Goal: Task Accomplishment & Management: Manage account settings

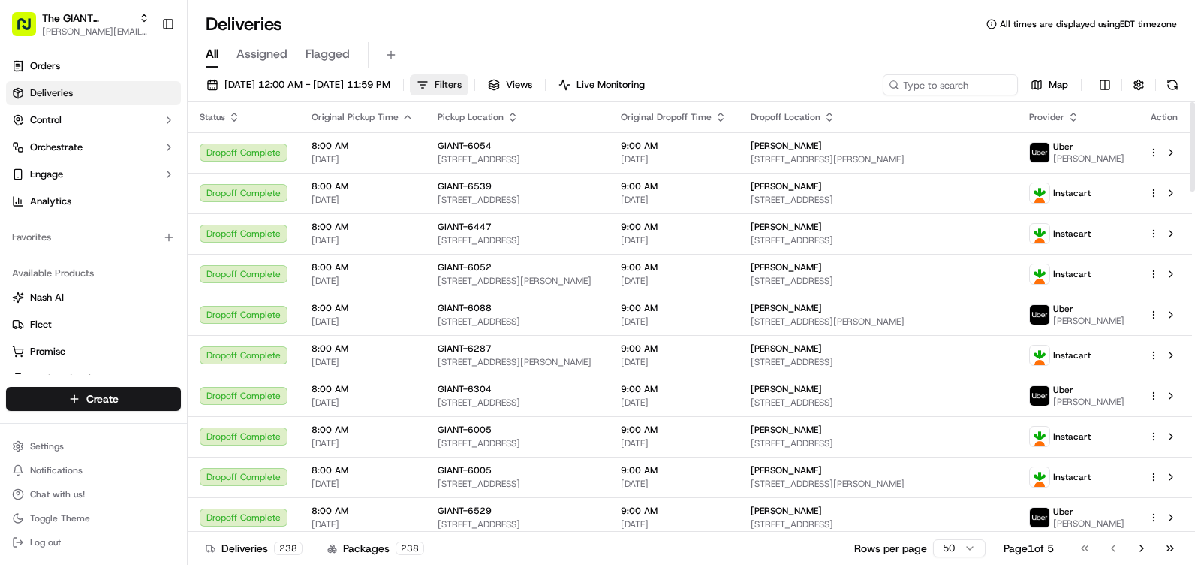
click at [462, 78] on span "Filters" at bounding box center [448, 85] width 27 height 14
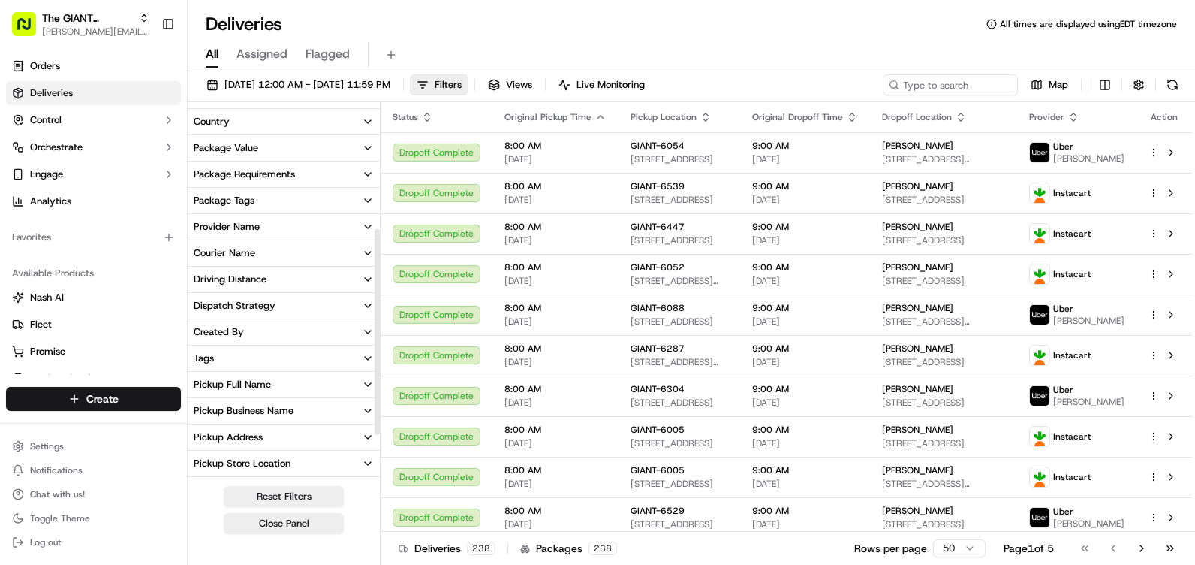
scroll to position [225, 0]
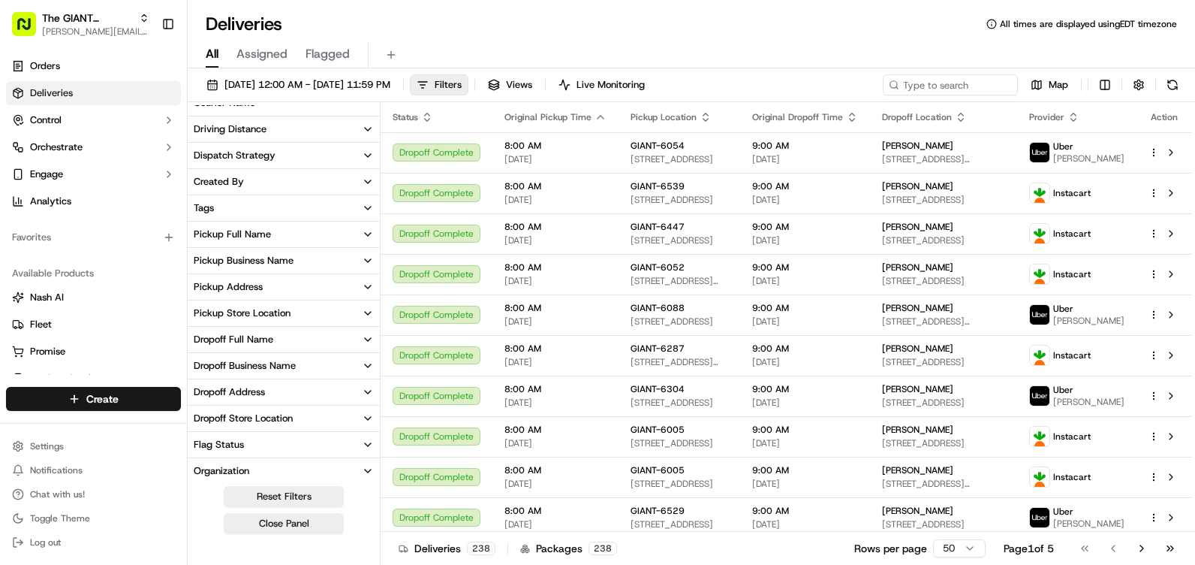
click at [274, 314] on div "Pickup Store Location" at bounding box center [242, 313] width 97 height 14
click at [279, 339] on input at bounding box center [293, 341] width 162 height 24
type input "6316"
click at [206, 366] on div "GIANT-6316" at bounding box center [230, 366] width 72 height 12
click at [202, 367] on button "GIANT-6316" at bounding box center [200, 366] width 12 height 12
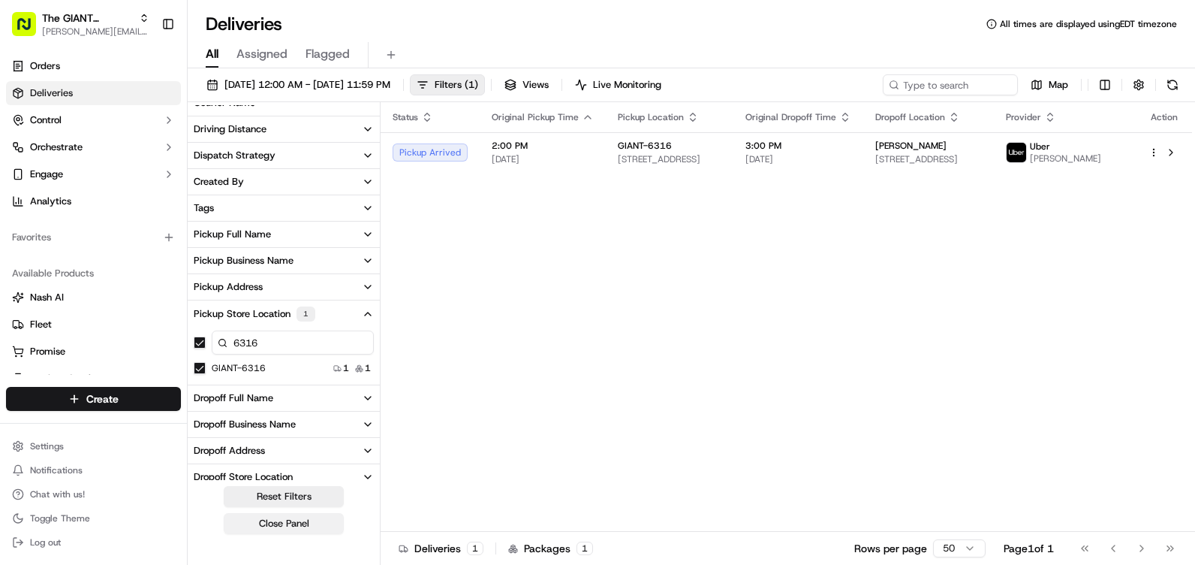
click at [295, 524] on button "Close Panel" at bounding box center [284, 523] width 120 height 21
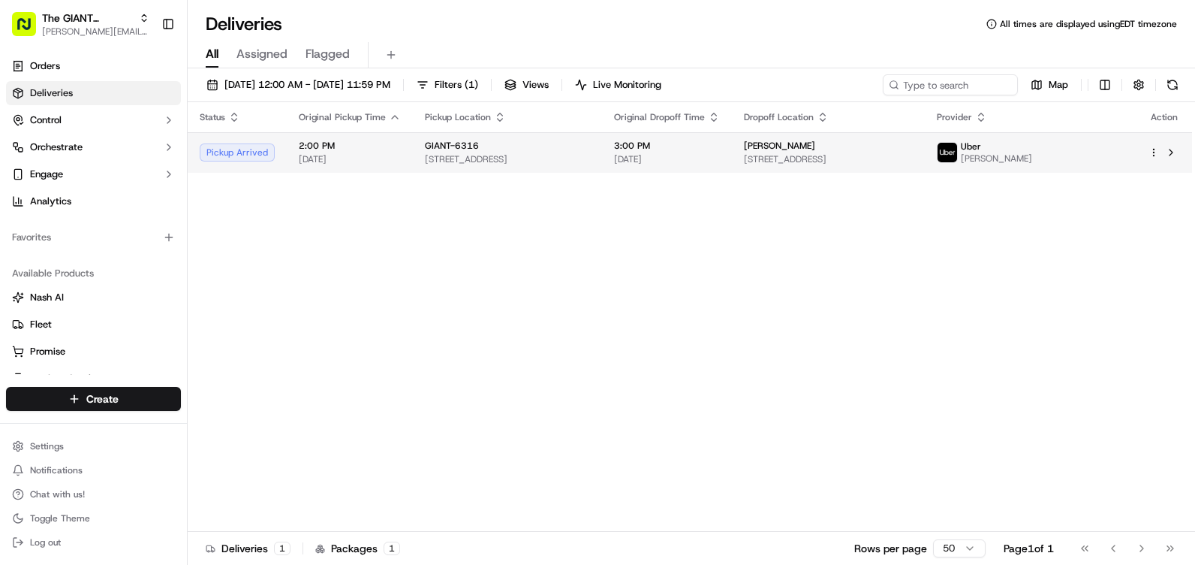
click at [1015, 162] on tr "Pickup Arrived 2:00 PM [DATE] GIANT-6316 [STREET_ADDRESS] 3:00 PM [DATE] [PERSO…" at bounding box center [690, 152] width 1005 height 41
click at [925, 162] on td "[PERSON_NAME] [STREET_ADDRESS][PERSON_NAME]" at bounding box center [828, 152] width 193 height 41
click at [1032, 152] on div "[PERSON_NAME]" at bounding box center [984, 152] width 95 height 24
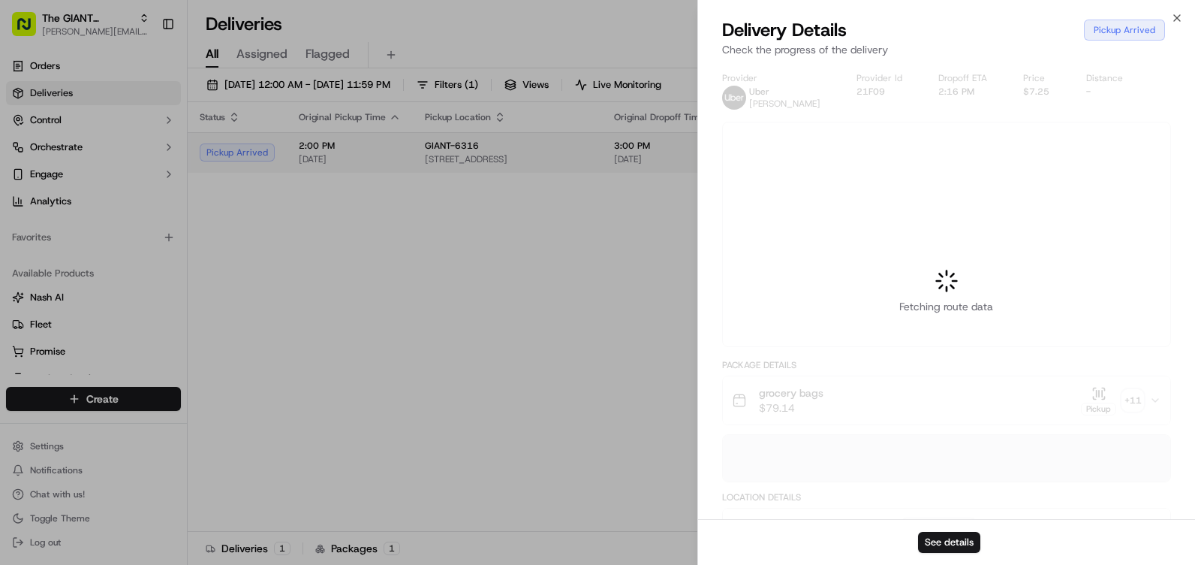
click at [1052, 152] on div at bounding box center [597, 282] width 1195 height 565
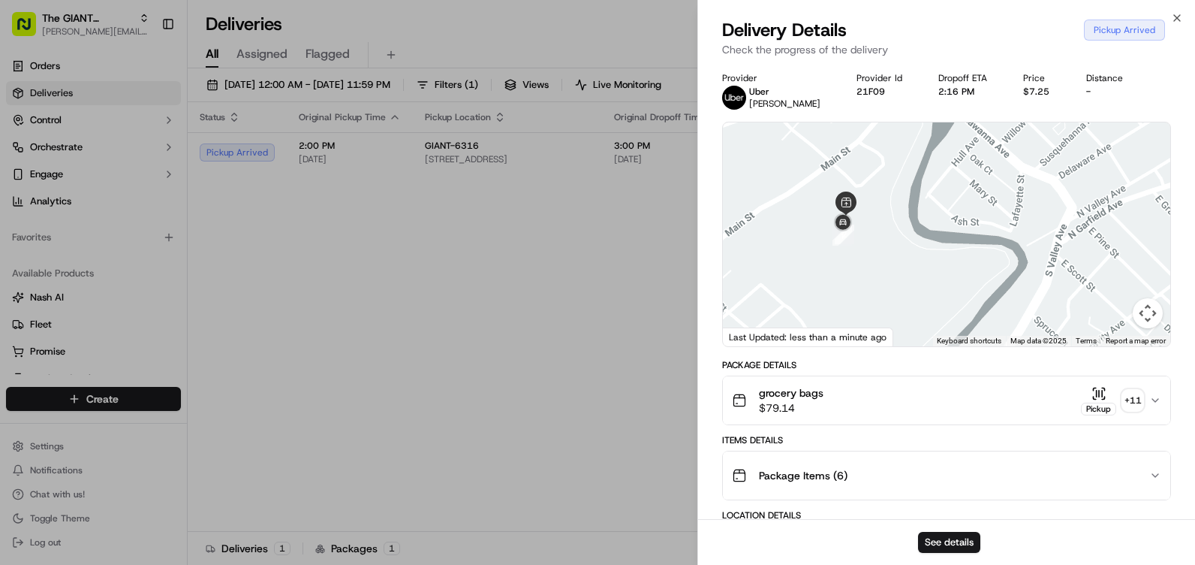
drag, startPoint x: 1021, startPoint y: 264, endPoint x: 1101, endPoint y: 261, distance: 79.6
click at [1101, 261] on div at bounding box center [946, 234] width 447 height 224
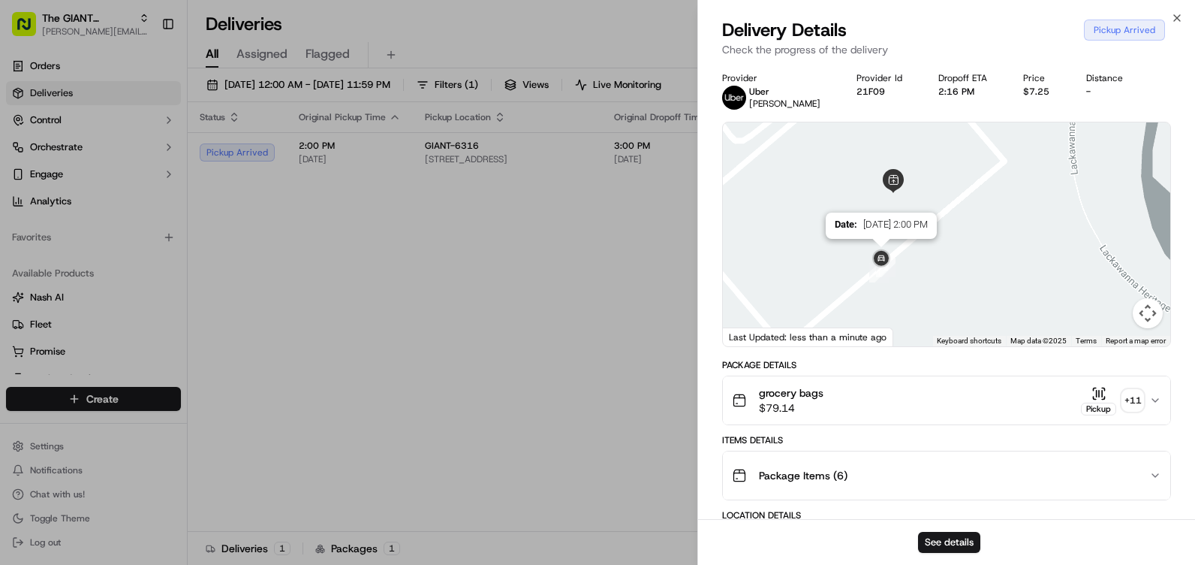
click at [880, 258] on img at bounding box center [881, 259] width 24 height 24
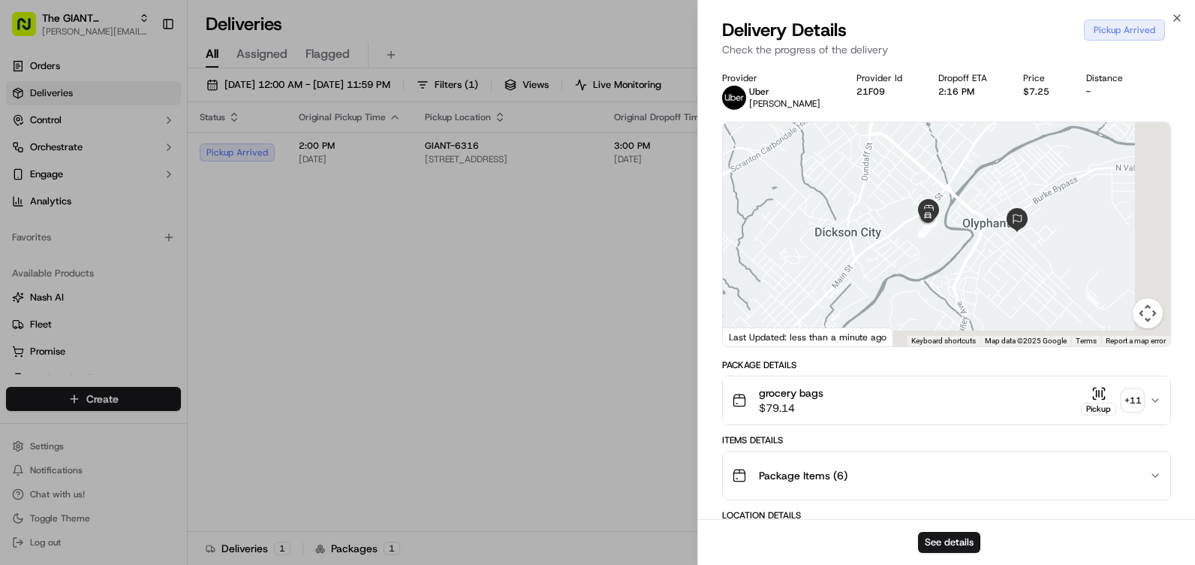
drag, startPoint x: 1112, startPoint y: 273, endPoint x: 1024, endPoint y: 246, distance: 91.9
click at [1024, 246] on div at bounding box center [946, 234] width 447 height 224
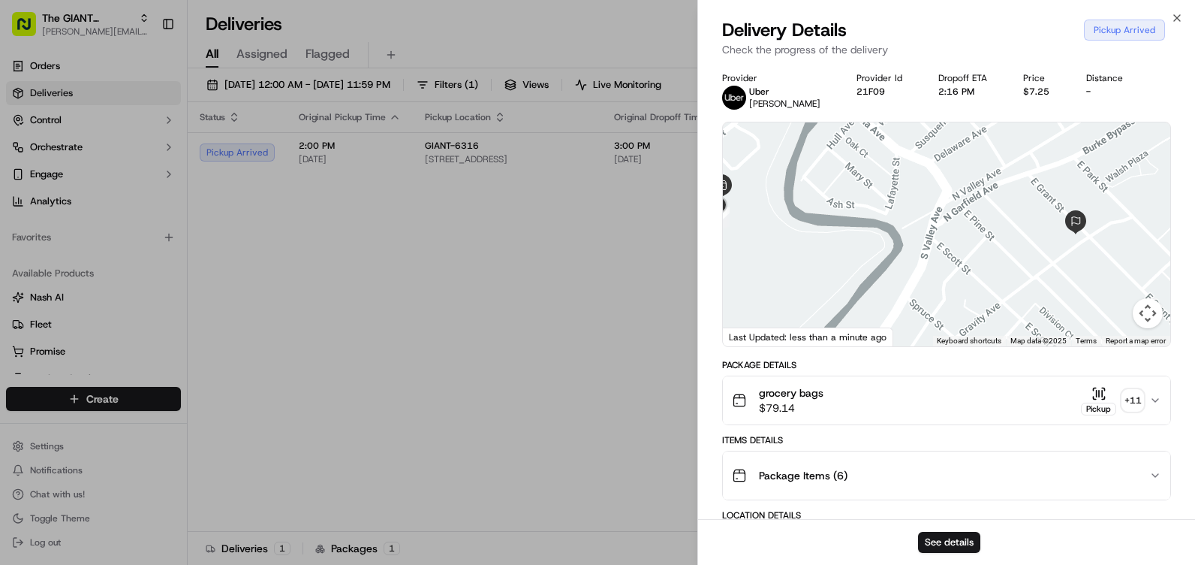
drag, startPoint x: 1016, startPoint y: 238, endPoint x: 1195, endPoint y: 161, distance: 194.7
click at [1195, 161] on html "The GIANT Company [PERSON_NAME][EMAIL_ADDRESS][PERSON_NAME][DOMAIN_NAME] Toggle…" at bounding box center [597, 282] width 1195 height 565
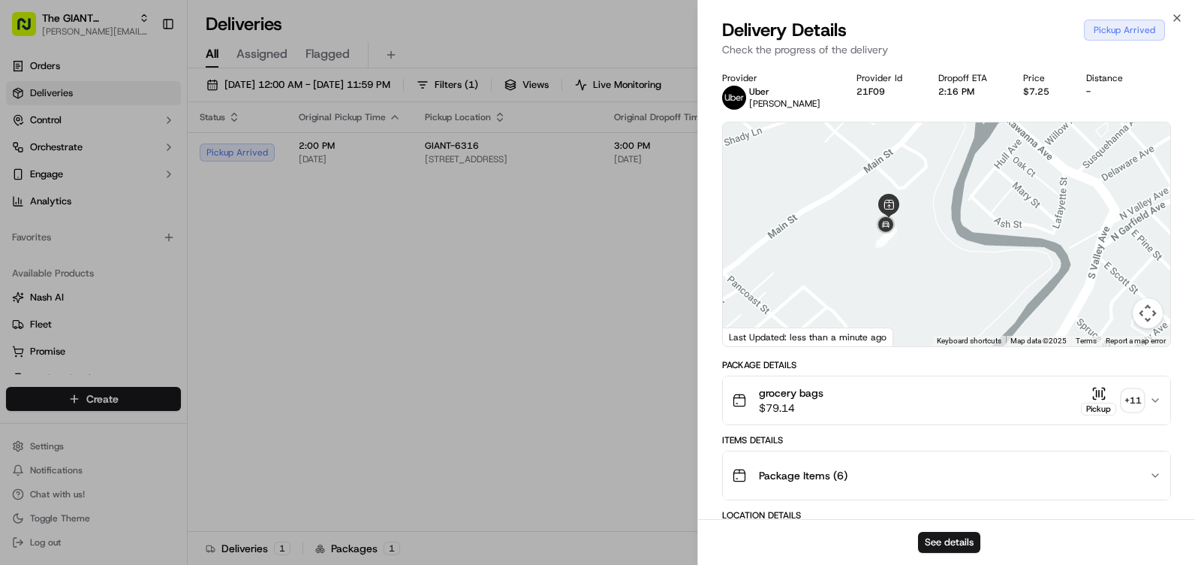
drag, startPoint x: 895, startPoint y: 212, endPoint x: 945, endPoint y: 324, distance: 122.4
click at [945, 324] on div at bounding box center [946, 234] width 447 height 224
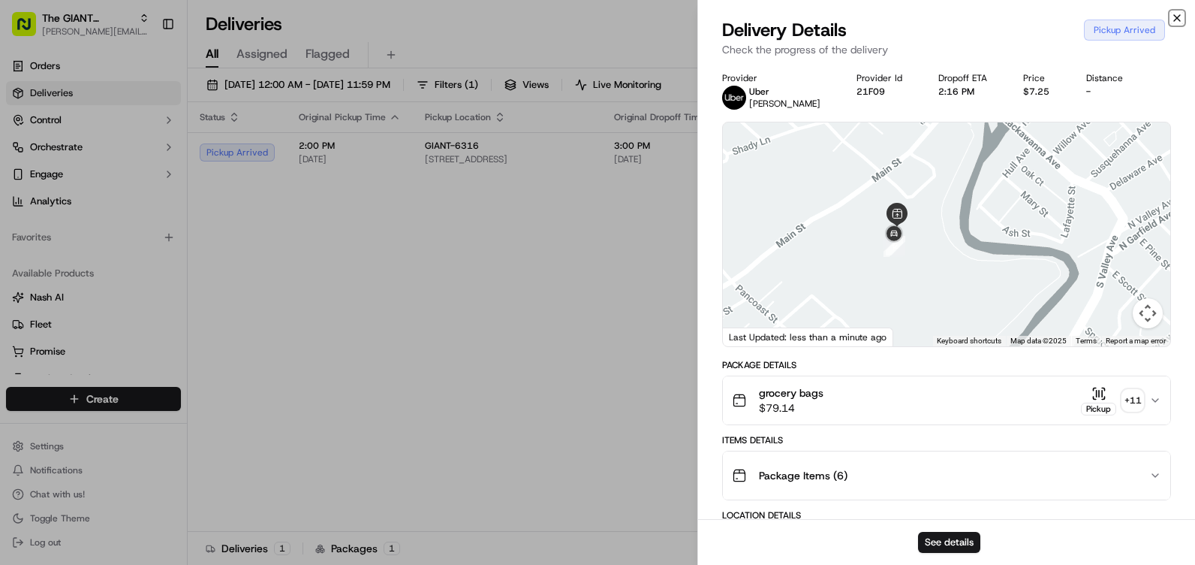
click at [1172, 13] on icon "button" at bounding box center [1177, 18] width 12 height 12
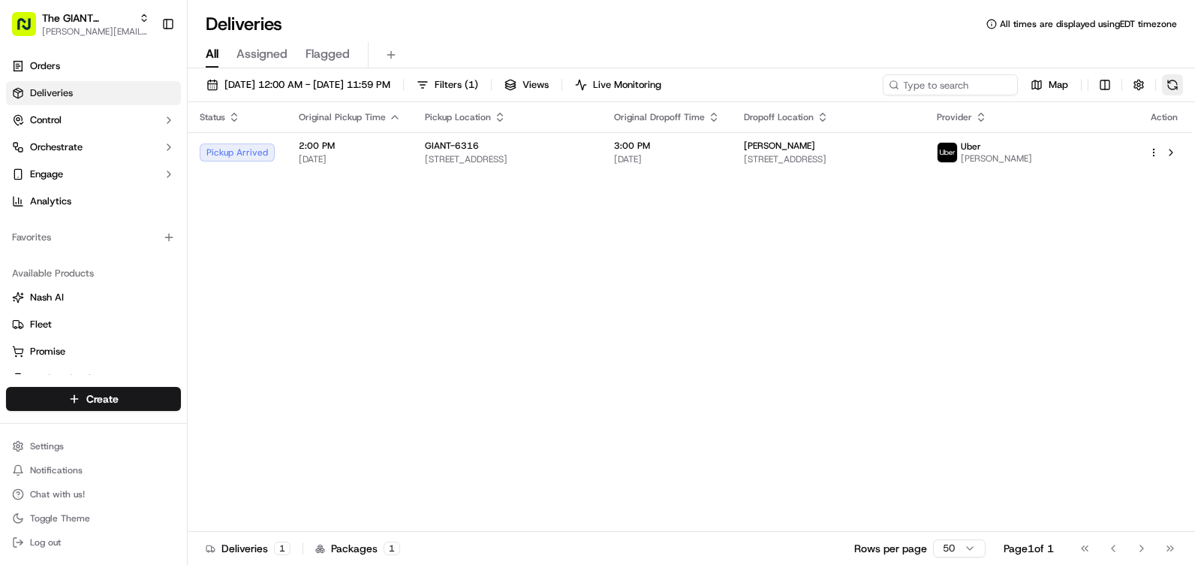
click at [1164, 86] on button at bounding box center [1172, 84] width 21 height 21
click at [1162, 90] on div "Map" at bounding box center [1033, 84] width 300 height 21
click at [1168, 88] on button at bounding box center [1172, 84] width 21 height 21
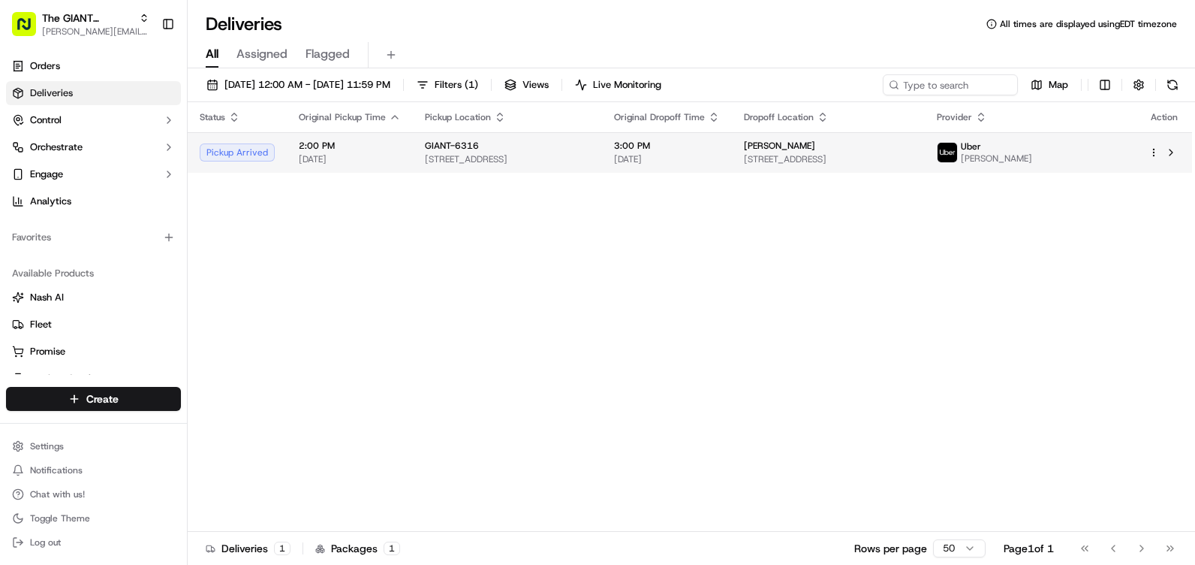
click at [590, 160] on span "[STREET_ADDRESS]" at bounding box center [507, 159] width 165 height 12
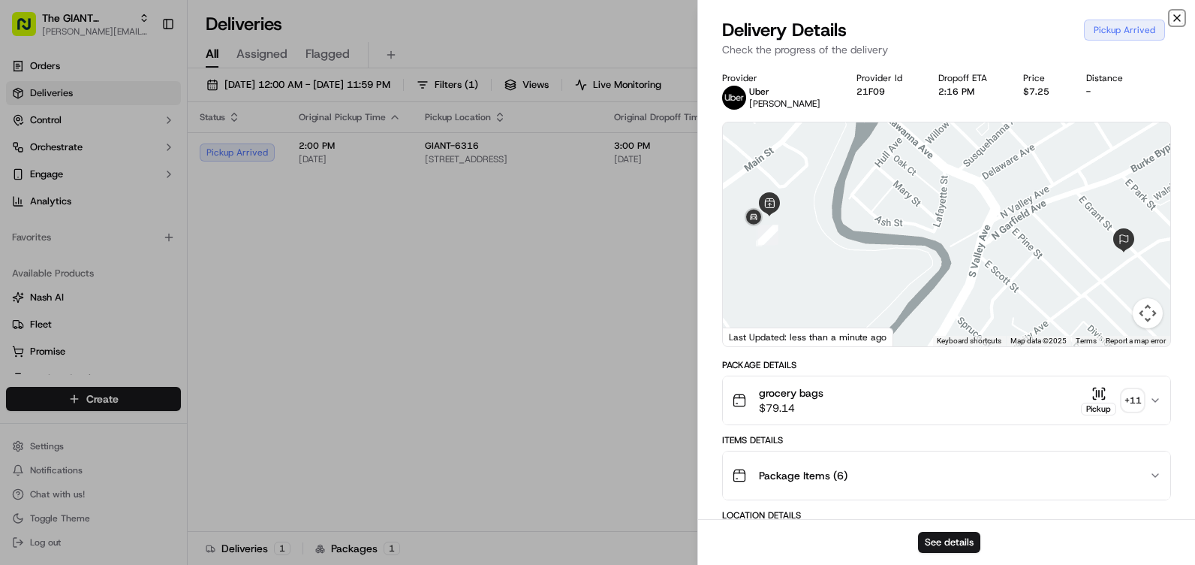
click at [1182, 15] on icon "button" at bounding box center [1177, 18] width 12 height 12
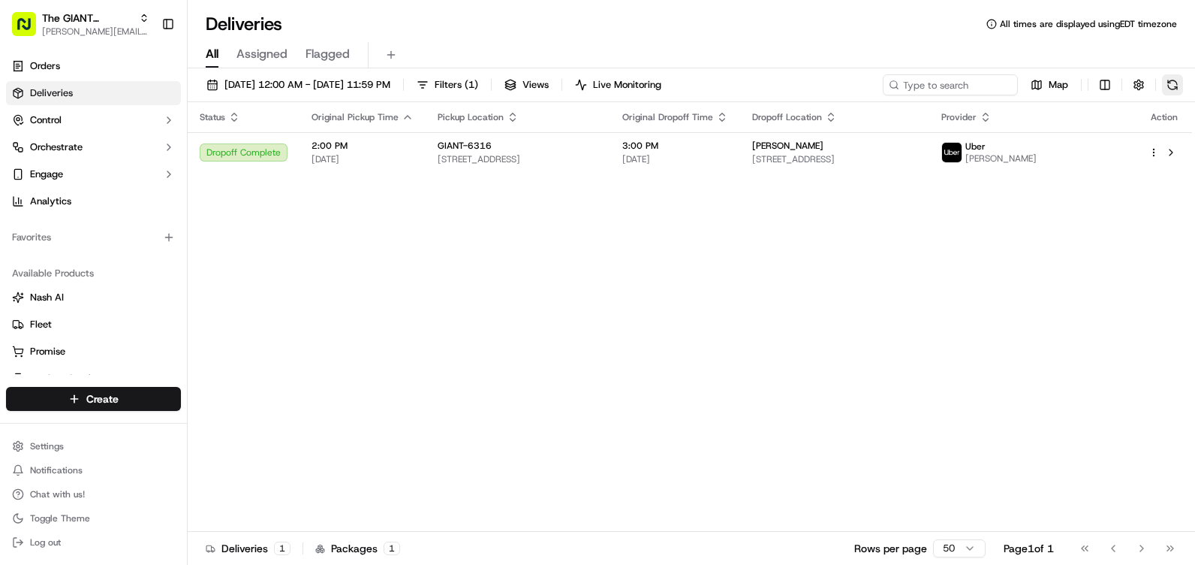
click at [1171, 91] on button at bounding box center [1172, 84] width 21 height 21
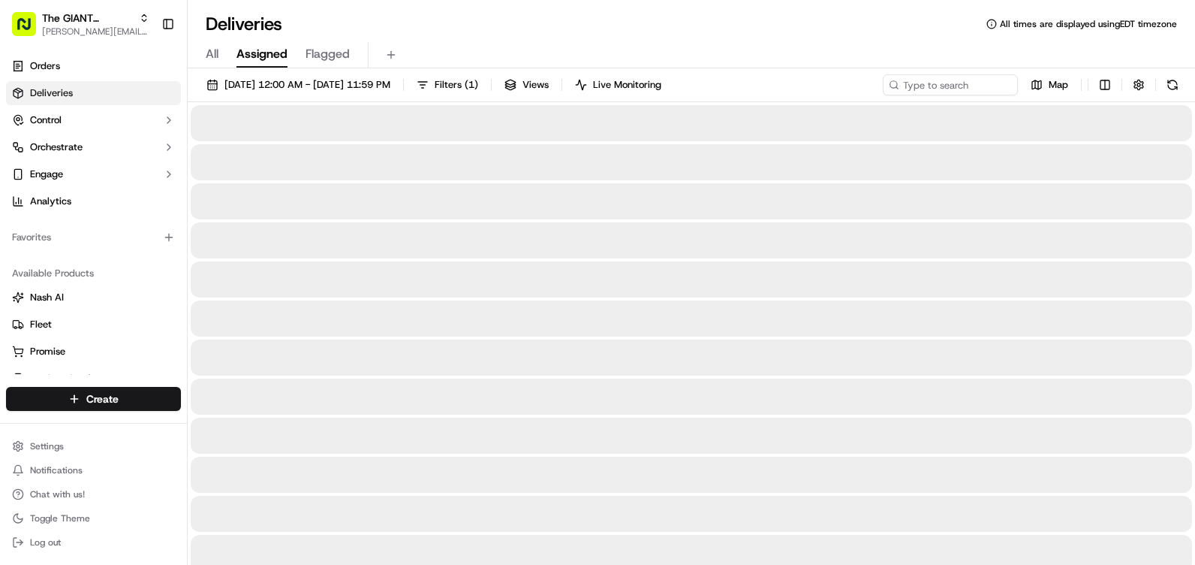
click at [275, 55] on span "Assigned" at bounding box center [262, 54] width 51 height 18
click at [218, 54] on span "All" at bounding box center [212, 54] width 13 height 18
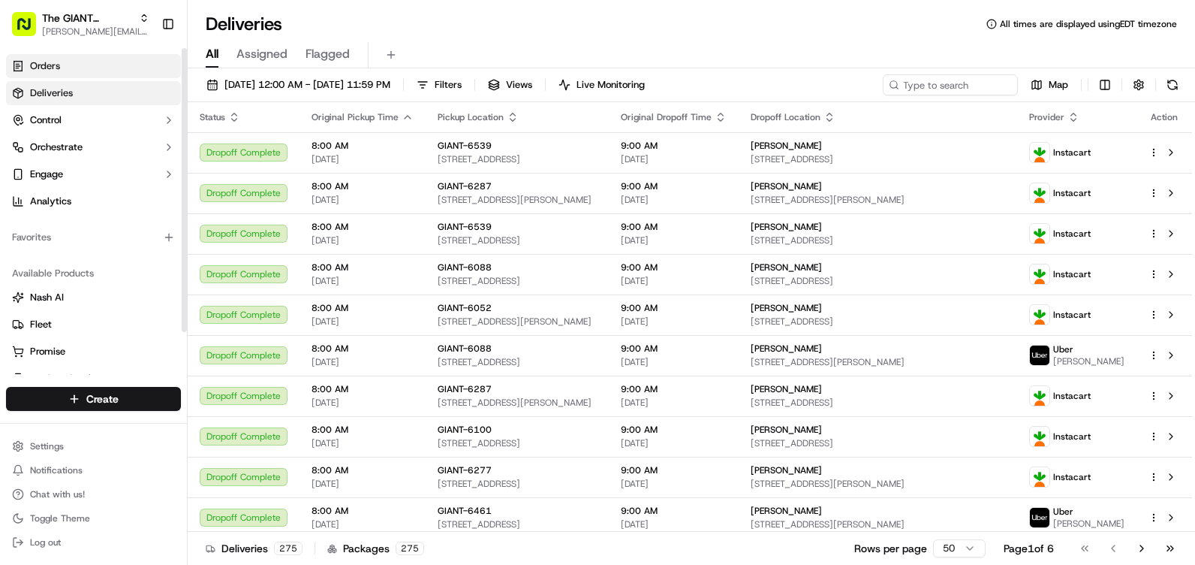
click at [140, 74] on link "Orders" at bounding box center [93, 66] width 175 height 24
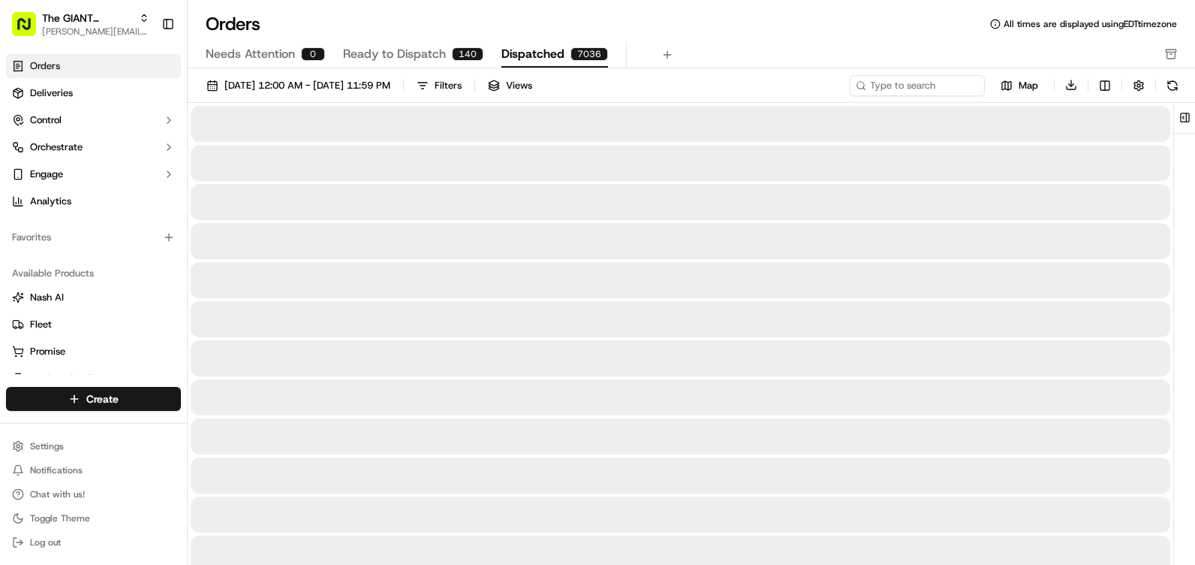
click at [538, 50] on span "Dispatched" at bounding box center [533, 54] width 63 height 18
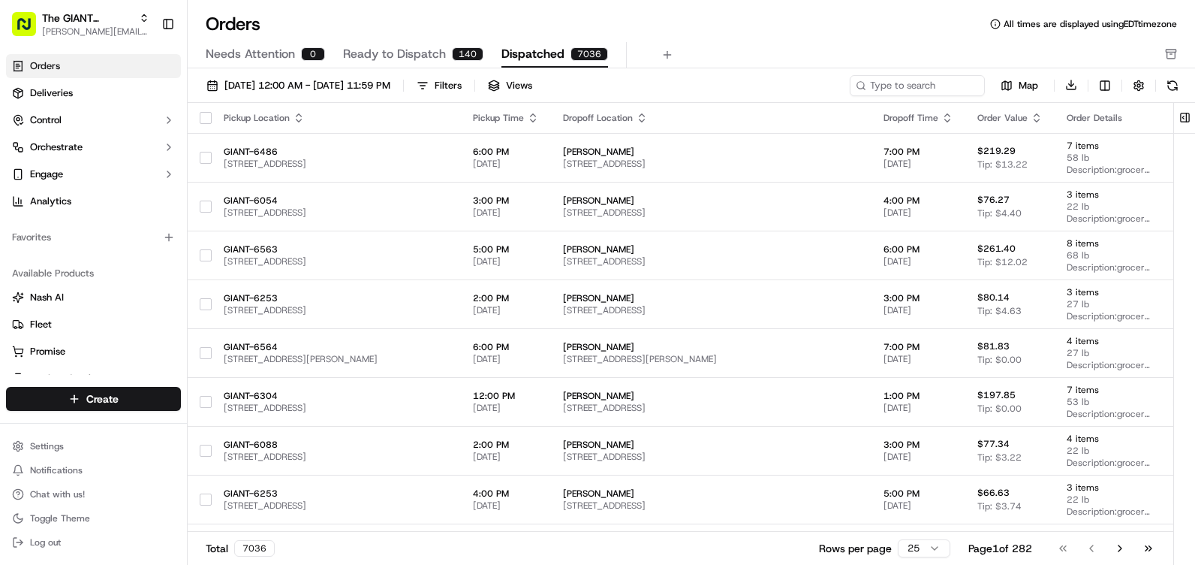
click at [392, 50] on span "Ready to Dispatch" at bounding box center [394, 54] width 103 height 18
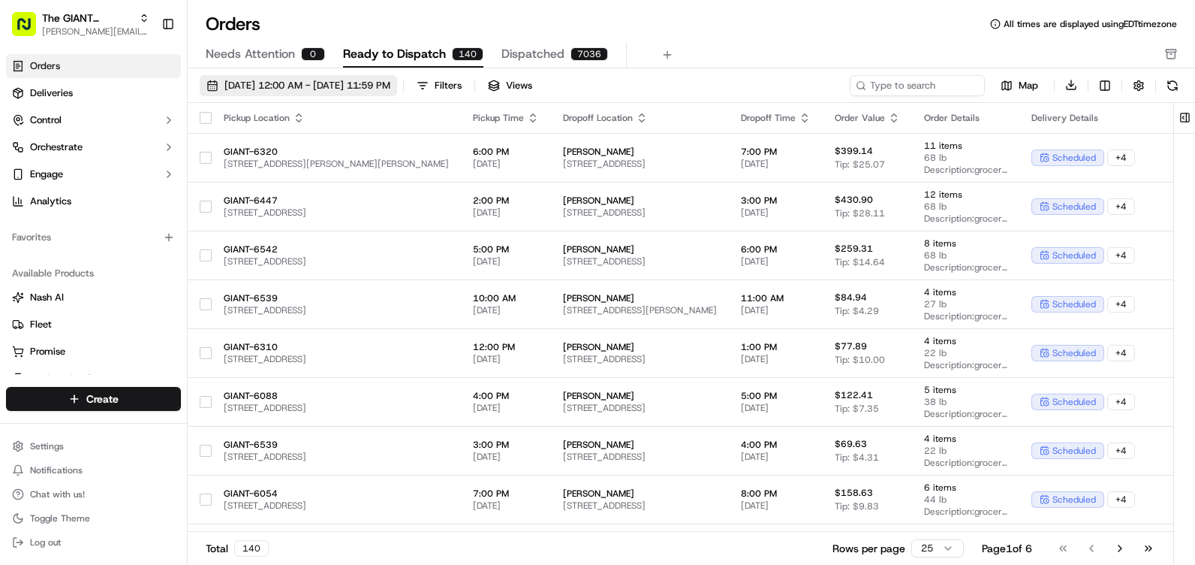
click at [280, 87] on span "09/01/2025 12:00 AM - 09/30/2025 11:59 PM" at bounding box center [307, 86] width 166 height 14
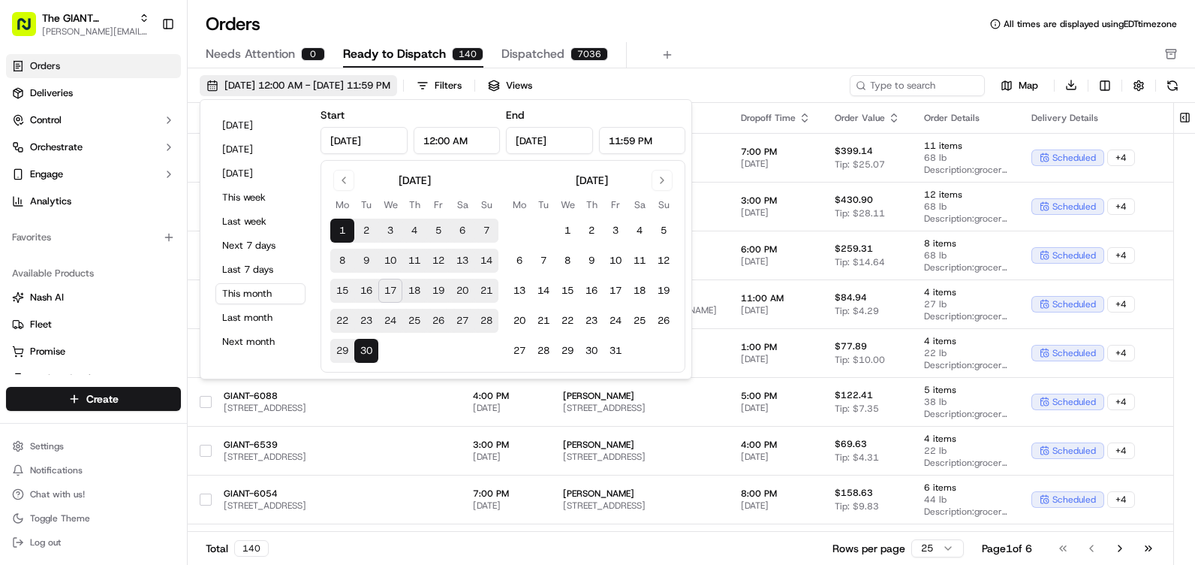
click at [280, 87] on span "09/01/2025 12:00 AM - 09/30/2025 11:59 PM" at bounding box center [307, 86] width 166 height 14
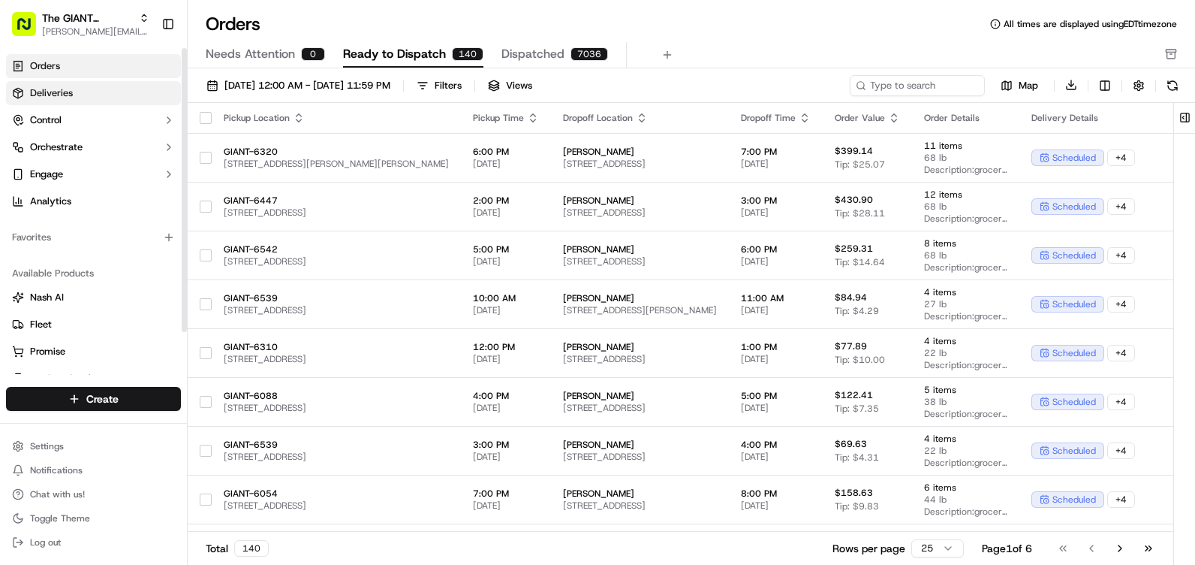
click at [75, 88] on link "Deliveries" at bounding box center [93, 93] width 175 height 24
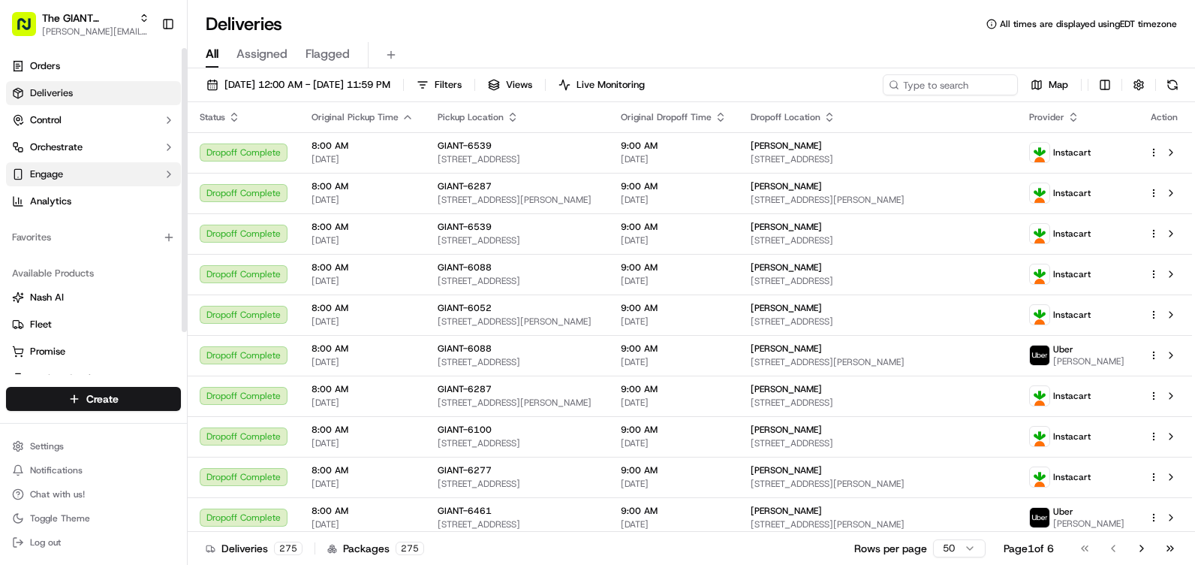
click at [88, 166] on button "Engage" at bounding box center [93, 174] width 175 height 24
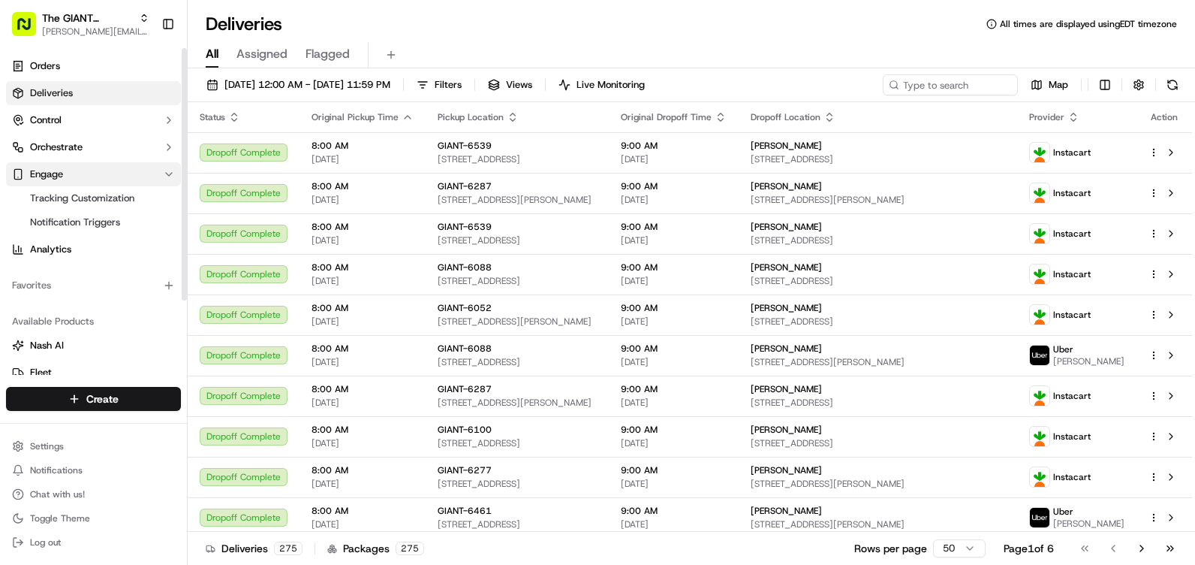
click at [89, 166] on button "Engage" at bounding box center [93, 174] width 175 height 24
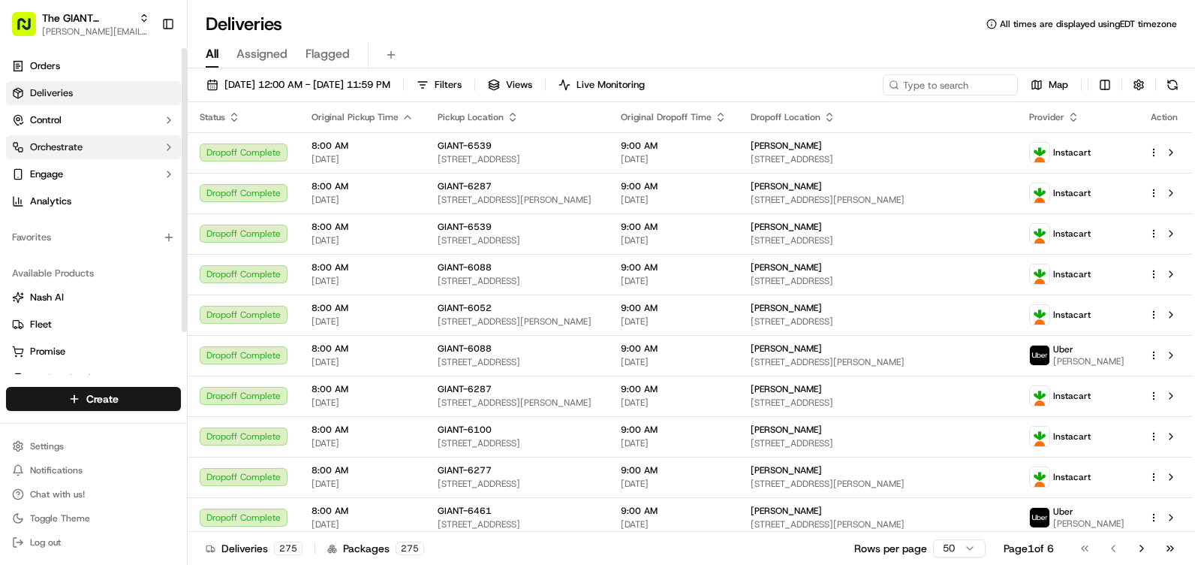
click at [91, 152] on button "Orchestrate" at bounding box center [93, 147] width 175 height 24
click at [91, 118] on button "Control" at bounding box center [93, 120] width 175 height 24
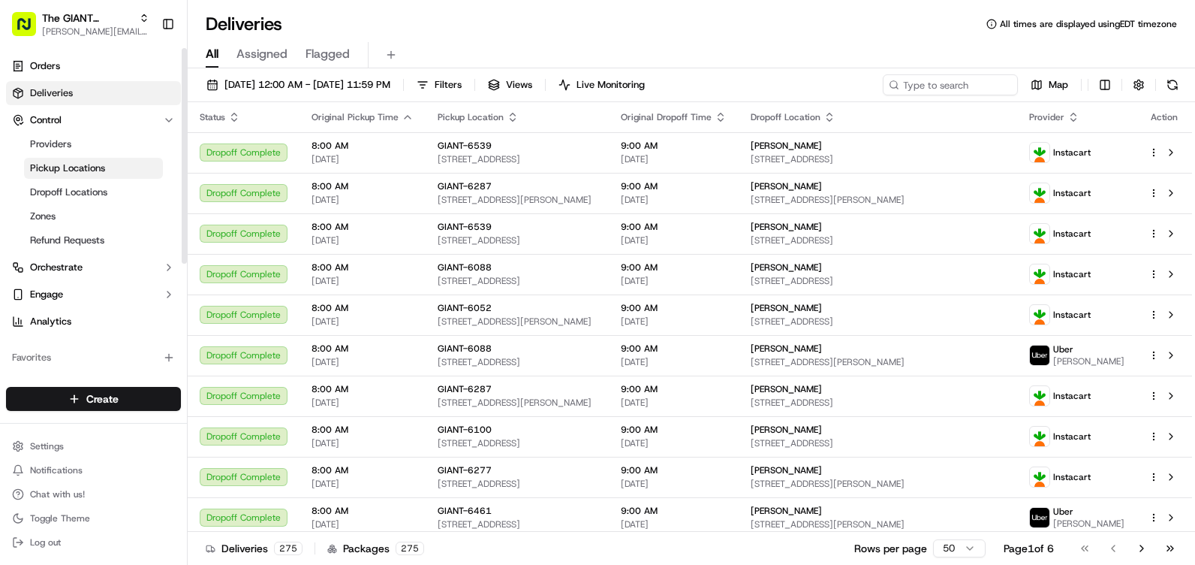
click at [89, 164] on span "Pickup Locations" at bounding box center [67, 168] width 75 height 14
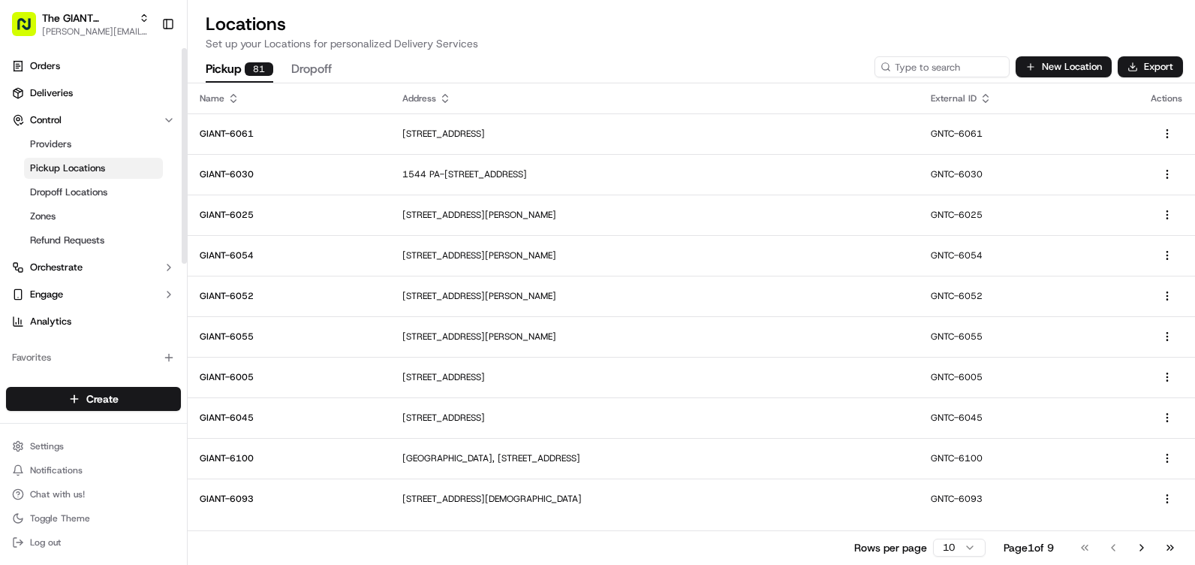
click at [525, 30] on h2 "Locations" at bounding box center [692, 24] width 972 height 24
click at [66, 72] on link "Orders" at bounding box center [93, 66] width 175 height 24
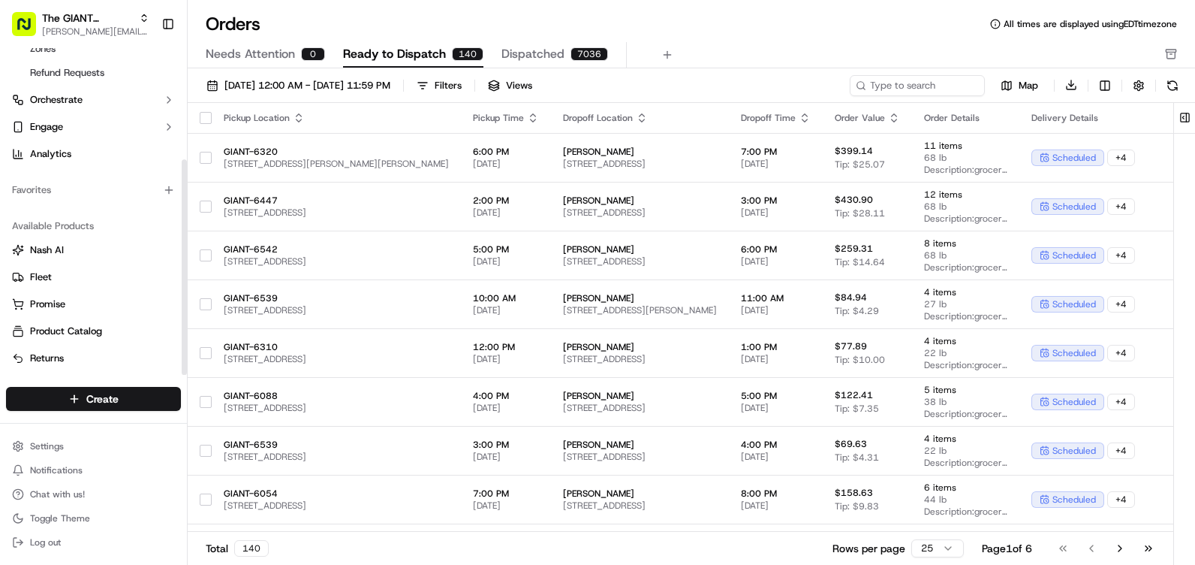
scroll to position [169, 0]
drag, startPoint x: 183, startPoint y: 83, endPoint x: 197, endPoint y: 249, distance: 166.5
click at [187, 249] on div at bounding box center [184, 266] width 5 height 215
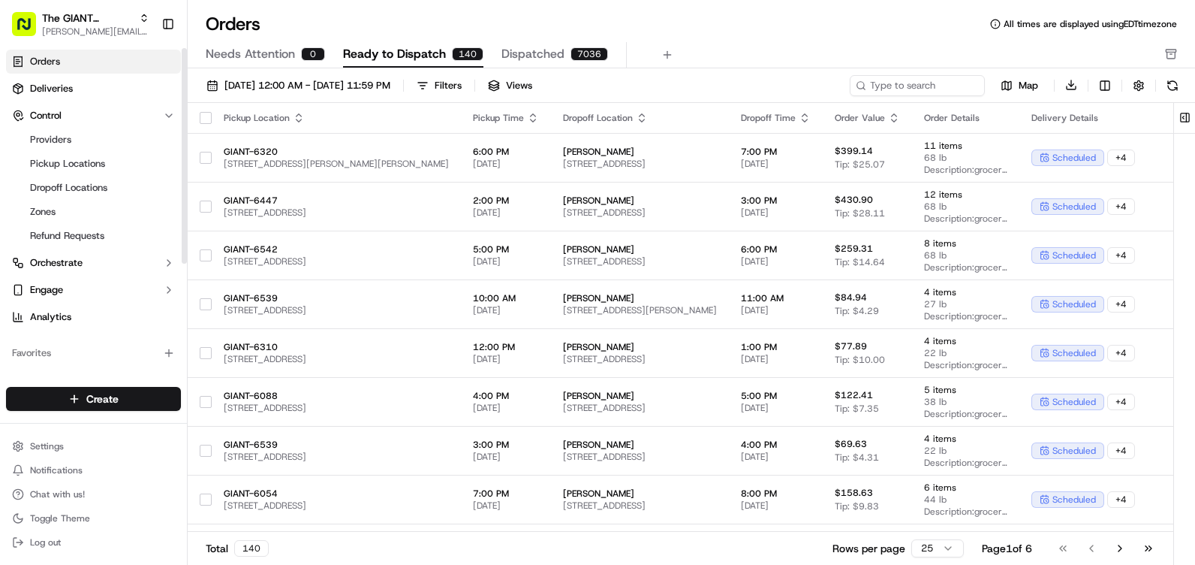
scroll to position [0, 0]
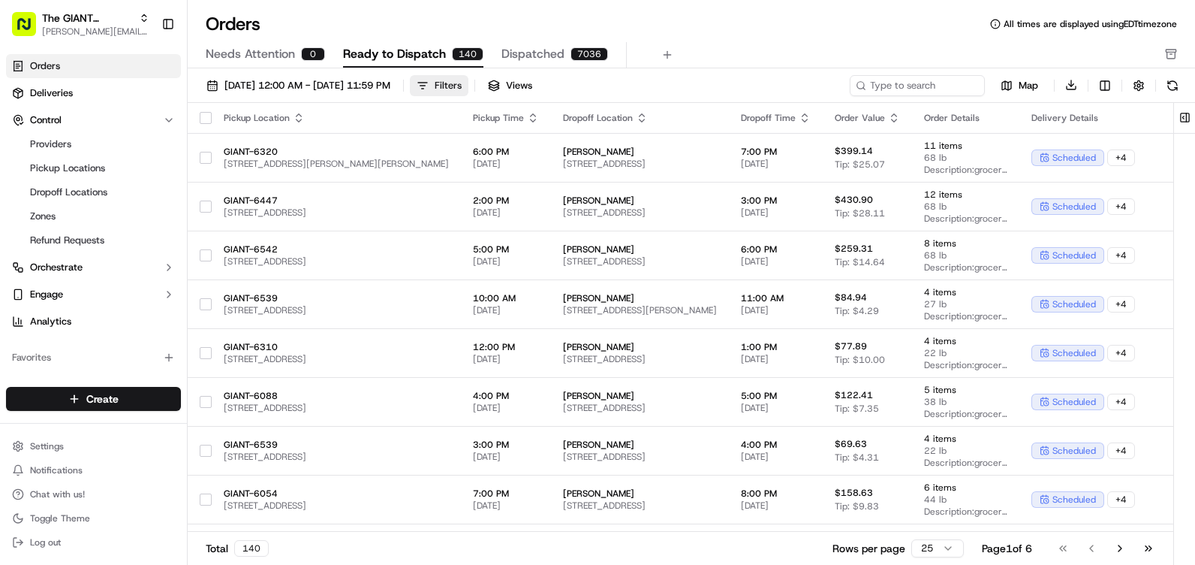
click at [469, 84] on button "Filters" at bounding box center [439, 85] width 59 height 21
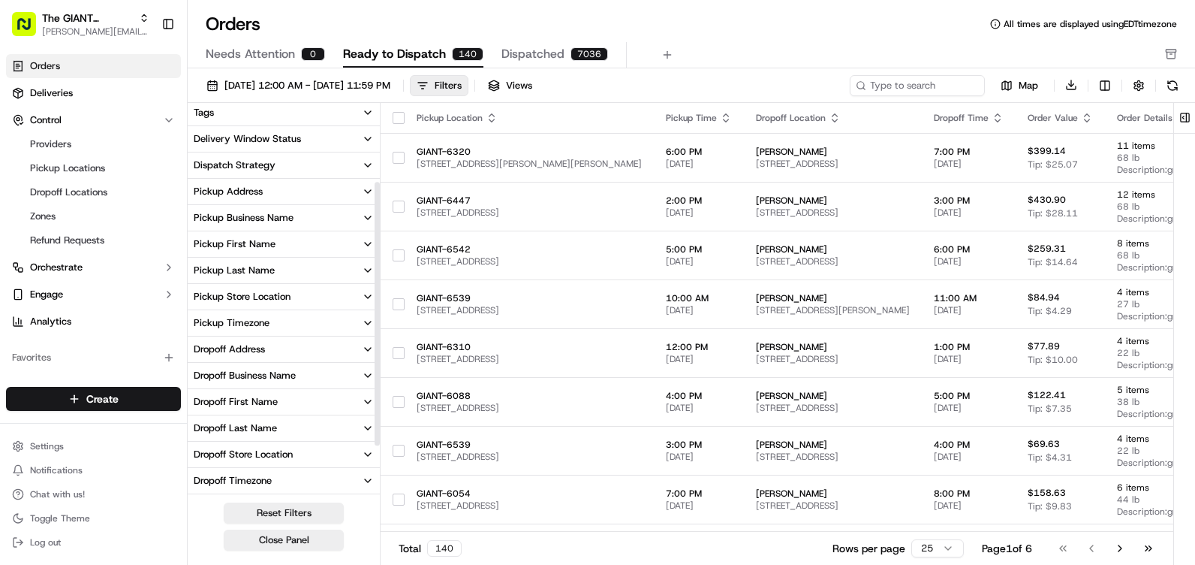
scroll to position [113, 0]
click at [294, 289] on button "Pickup Store Location" at bounding box center [284, 295] width 192 height 26
click at [287, 334] on div at bounding box center [284, 321] width 192 height 27
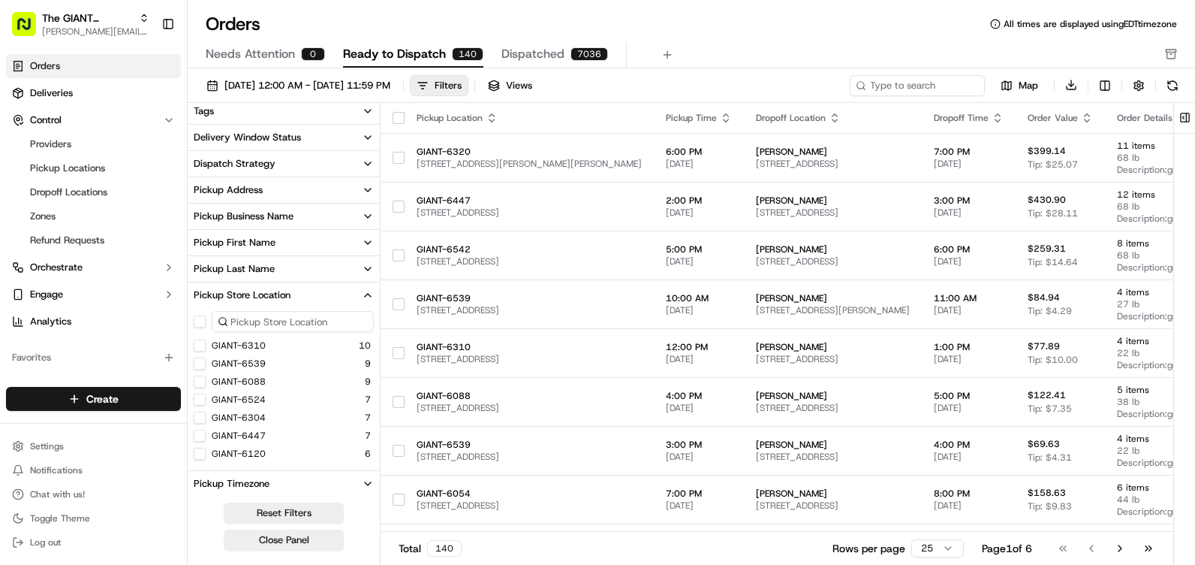
click at [287, 323] on input at bounding box center [293, 321] width 162 height 21
type input "6316"
click at [200, 349] on button "GIANT-6316" at bounding box center [200, 345] width 12 height 12
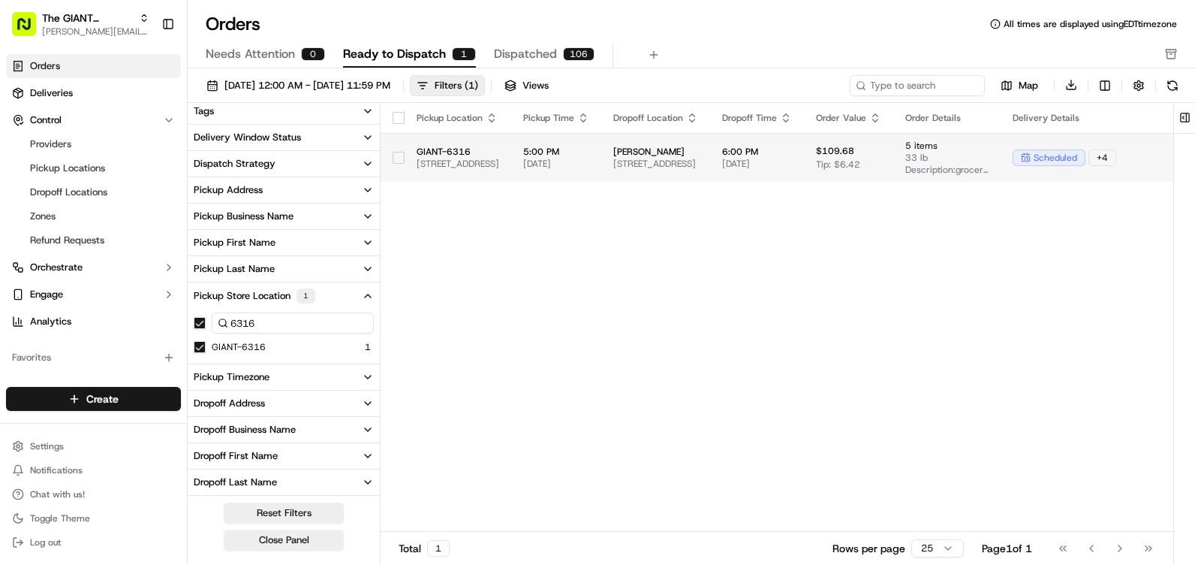
click at [710, 170] on td "Paul Bruzzano 1310 Main St, Peckville, PA 18452, USA" at bounding box center [655, 157] width 109 height 49
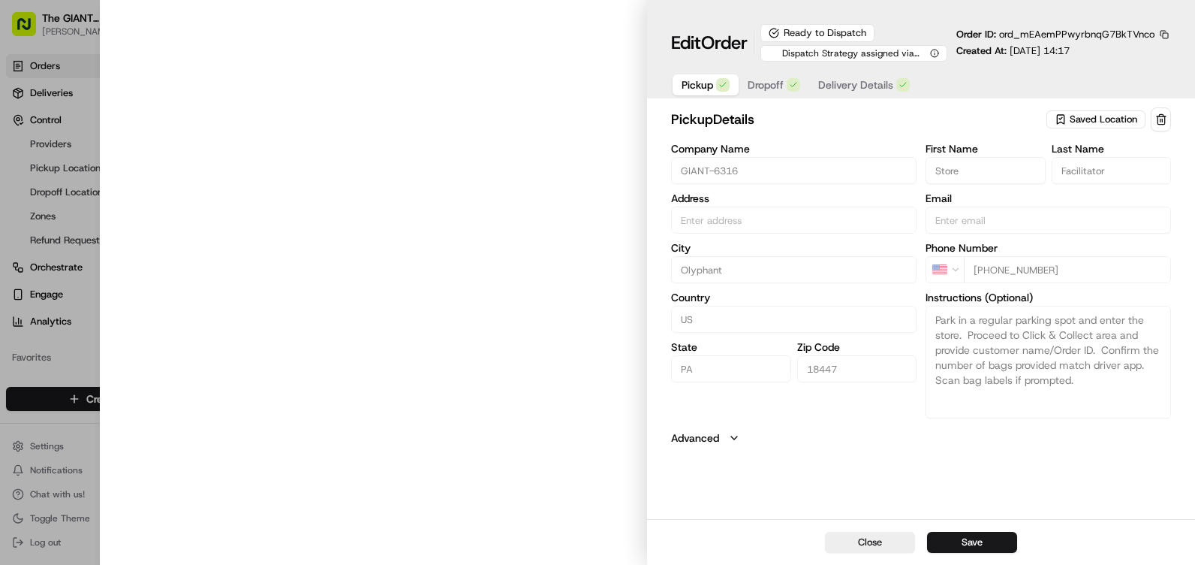
type input "[STREET_ADDRESS]"
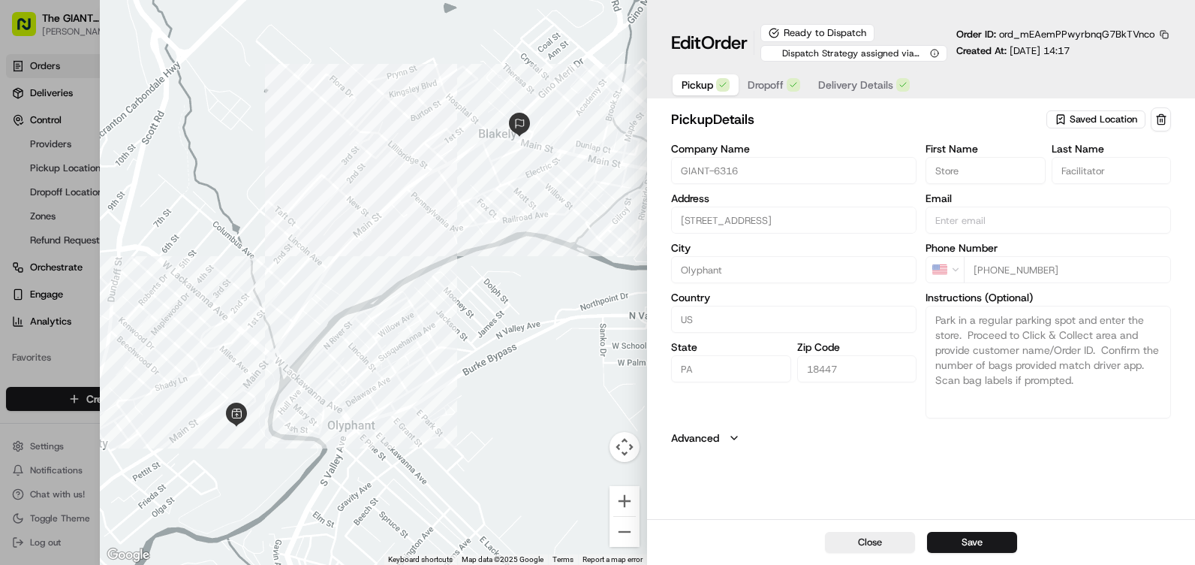
click at [71, 325] on div at bounding box center [597, 282] width 1195 height 565
type input "+1"
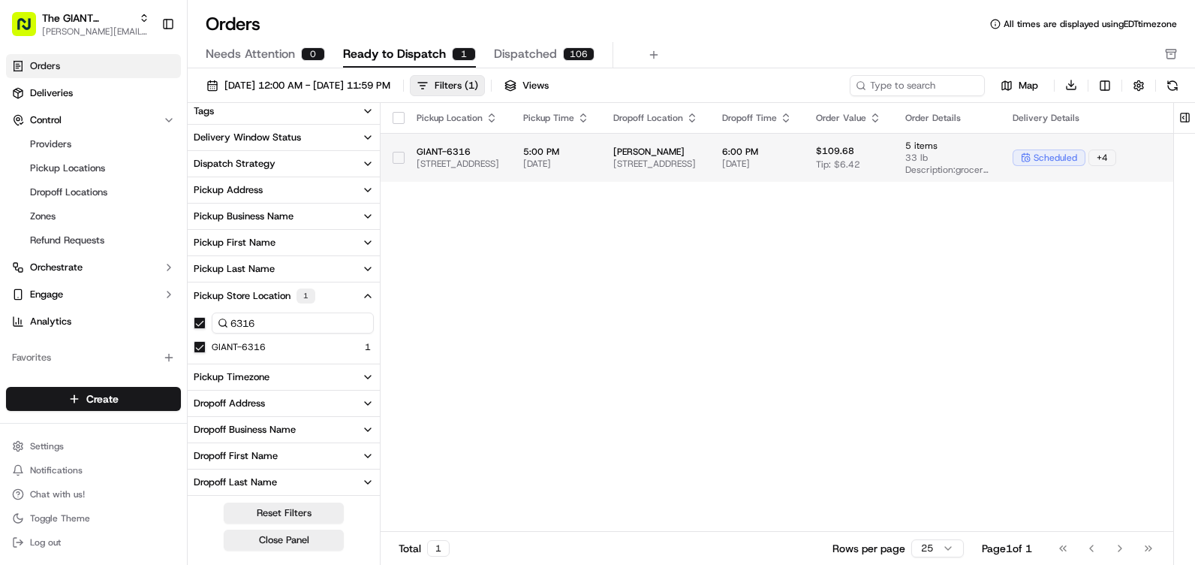
click at [680, 172] on td "Paul Bruzzano 1310 Main St, Peckville, PA 18452, USA" at bounding box center [655, 157] width 109 height 49
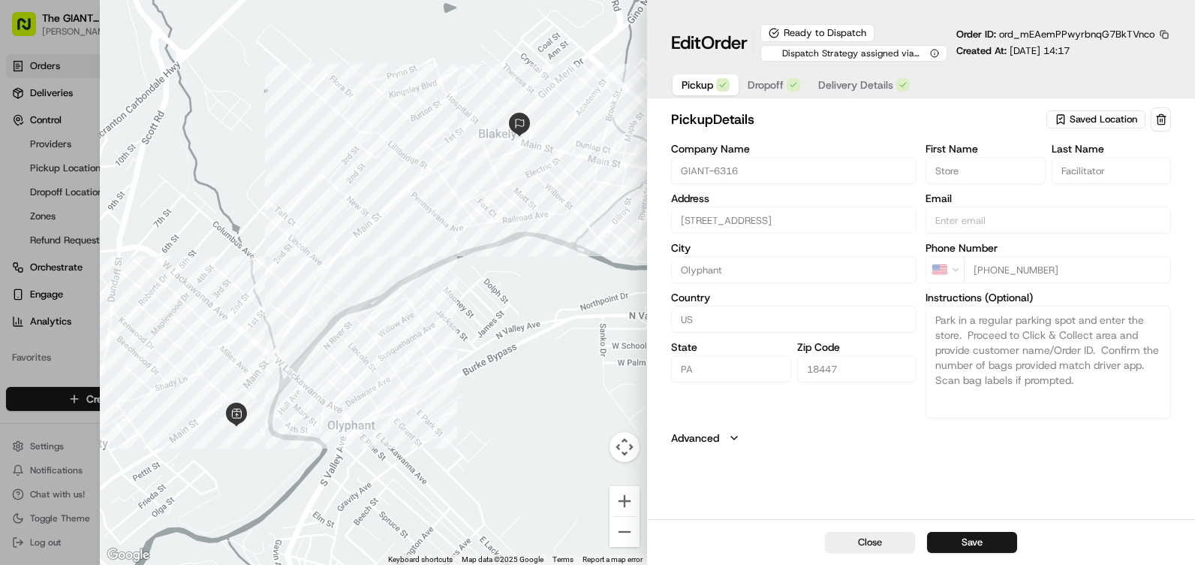
drag, startPoint x: 1084, startPoint y: 334, endPoint x: 1117, endPoint y: 423, distance: 95.3
click at [1117, 423] on div "pickup Details Saved Location Company Name GIANT-6316 Address 1550 Main St, Oly…" at bounding box center [921, 276] width 500 height 338
click at [18, 213] on div at bounding box center [597, 282] width 1195 height 565
type input "+1"
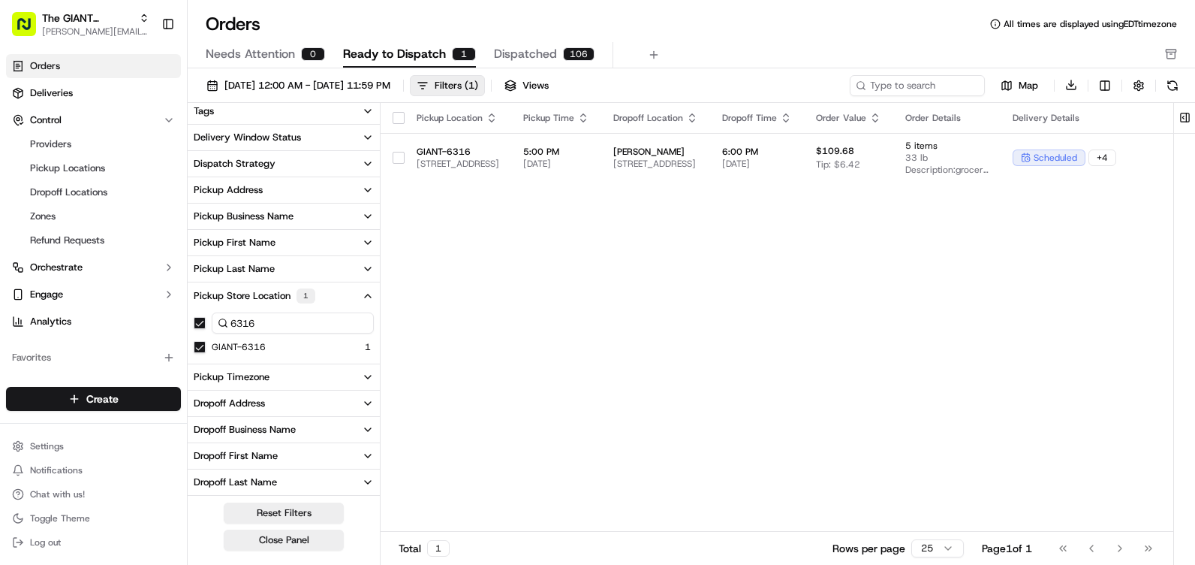
click at [525, 47] on span "Dispatched" at bounding box center [525, 54] width 63 height 18
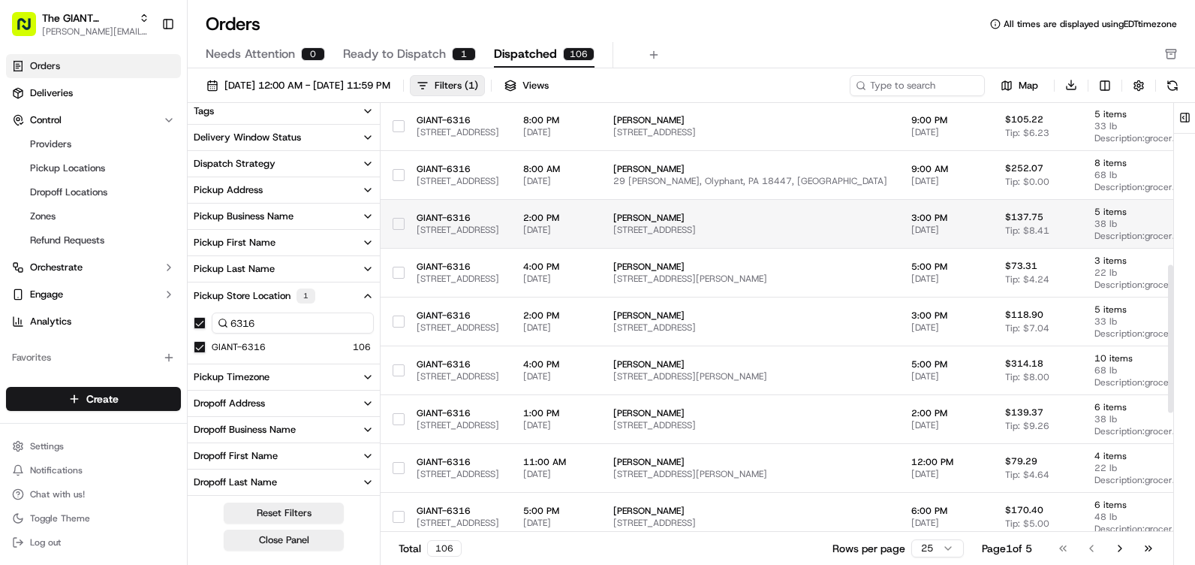
scroll to position [445, 0]
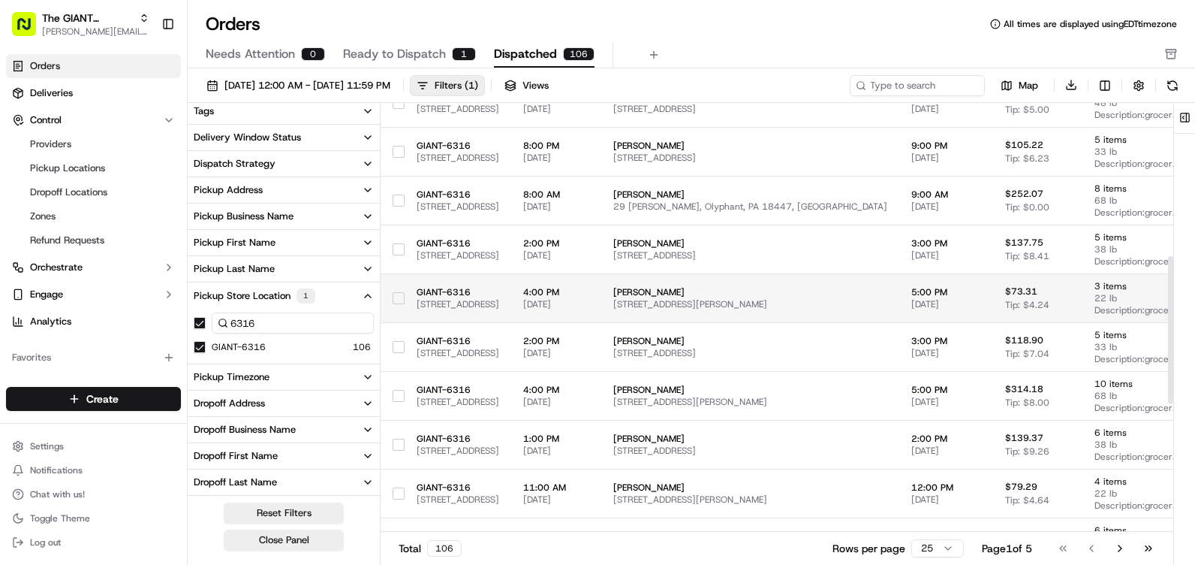
click at [739, 284] on td "Kathleen Topa 911 Church St, Jessup, PA 18434, USA" at bounding box center [750, 297] width 298 height 49
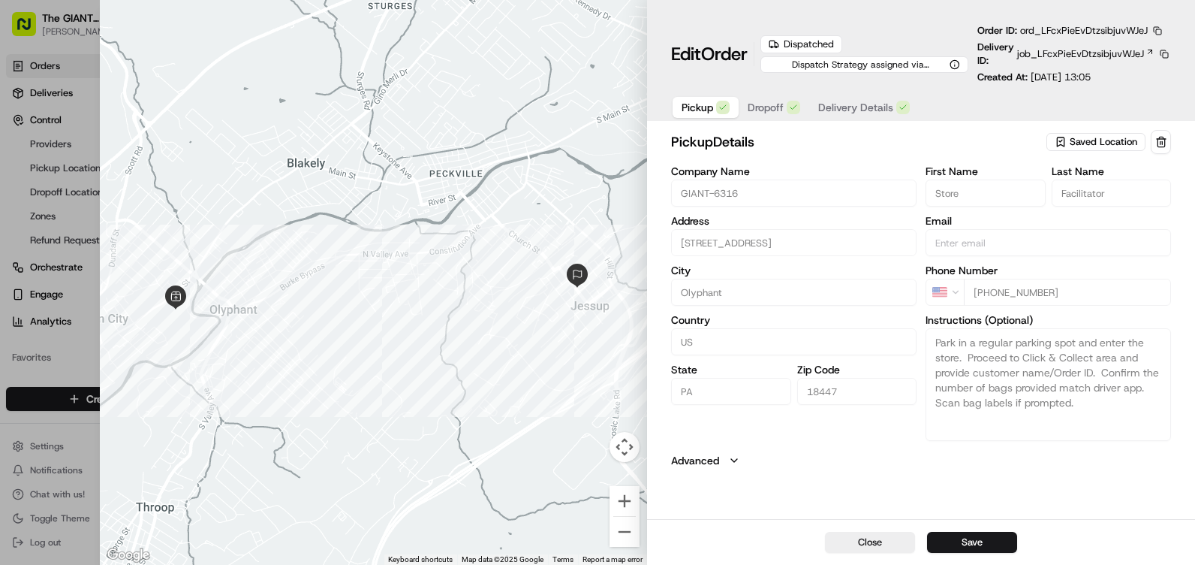
click at [32, 203] on div at bounding box center [597, 282] width 1195 height 565
type input "+1"
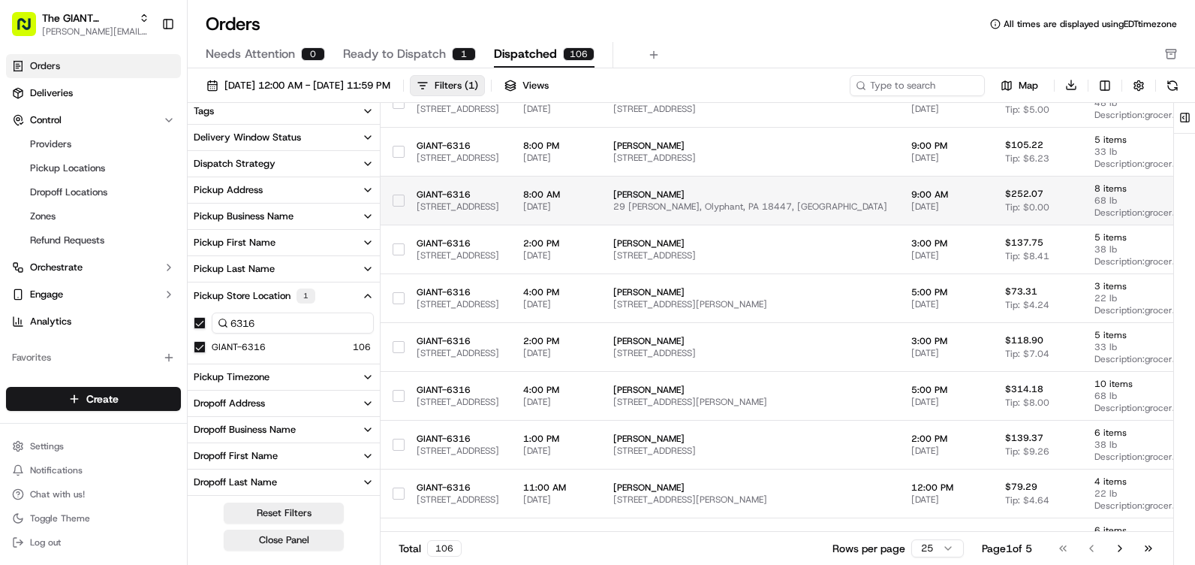
click at [589, 193] on span "8:00 AM" at bounding box center [556, 194] width 66 height 12
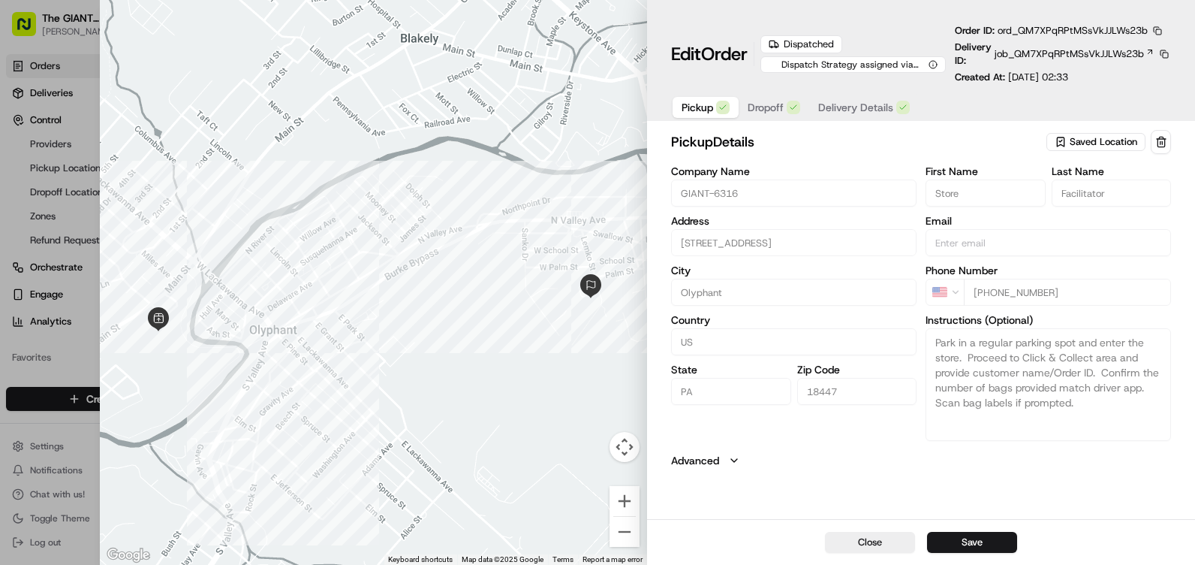
click at [44, 143] on div at bounding box center [597, 282] width 1195 height 565
type input "+1"
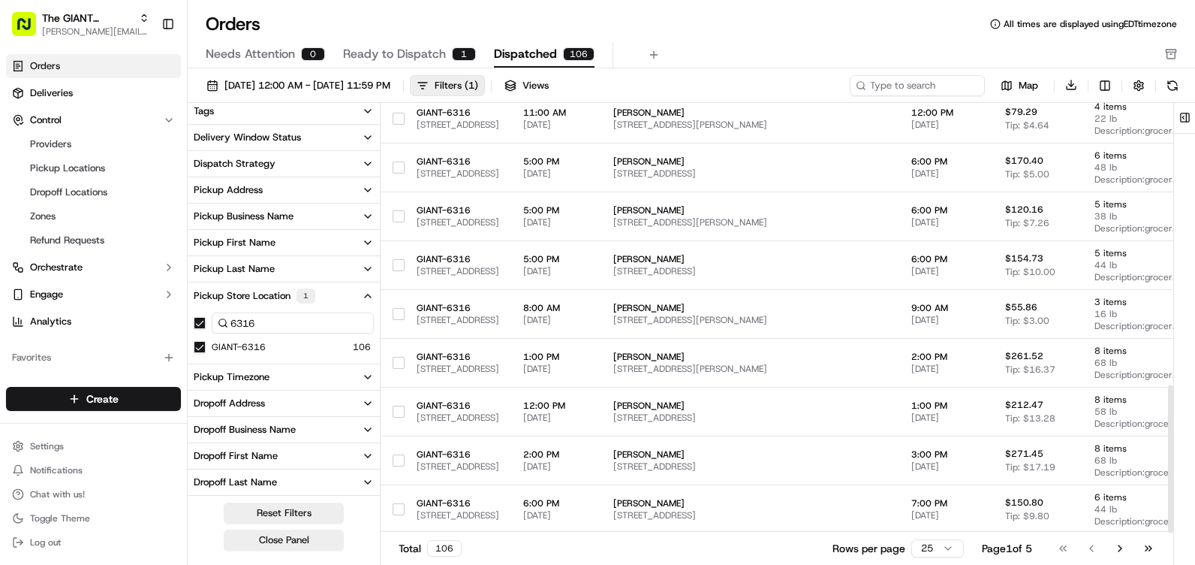
scroll to position [821, 0]
drag, startPoint x: 1195, startPoint y: 371, endPoint x: 1195, endPoint y: 504, distance: 132.9
click at [1195, 503] on html "The GIANT Company brendan.schechter@giantmartins.com Toggle Sidebar Orders Deli…" at bounding box center [597, 282] width 1195 height 565
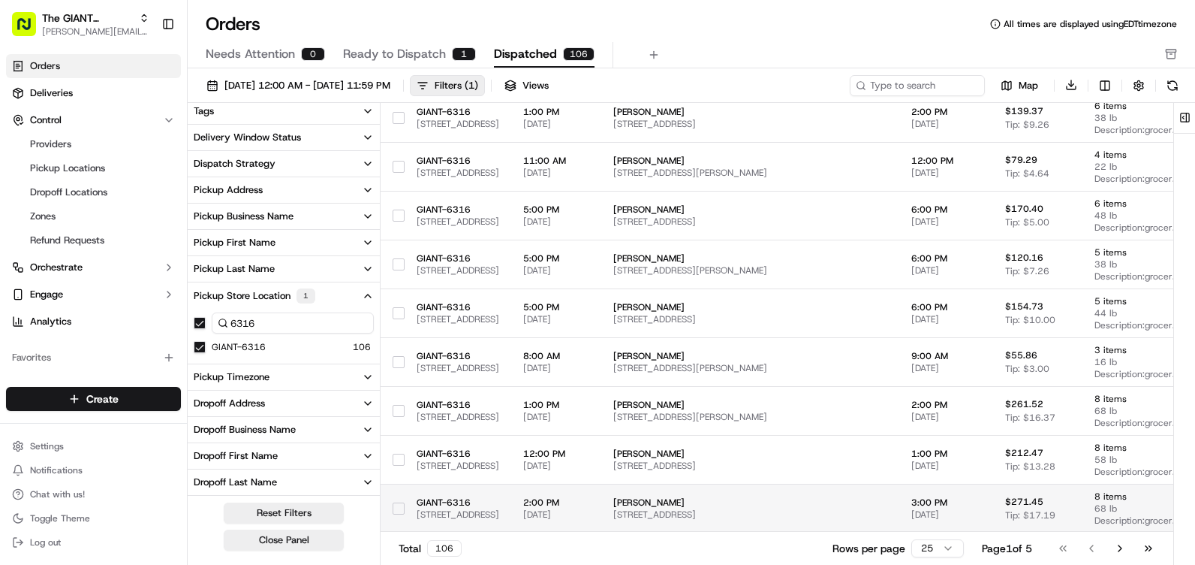
scroll to position [746, 0]
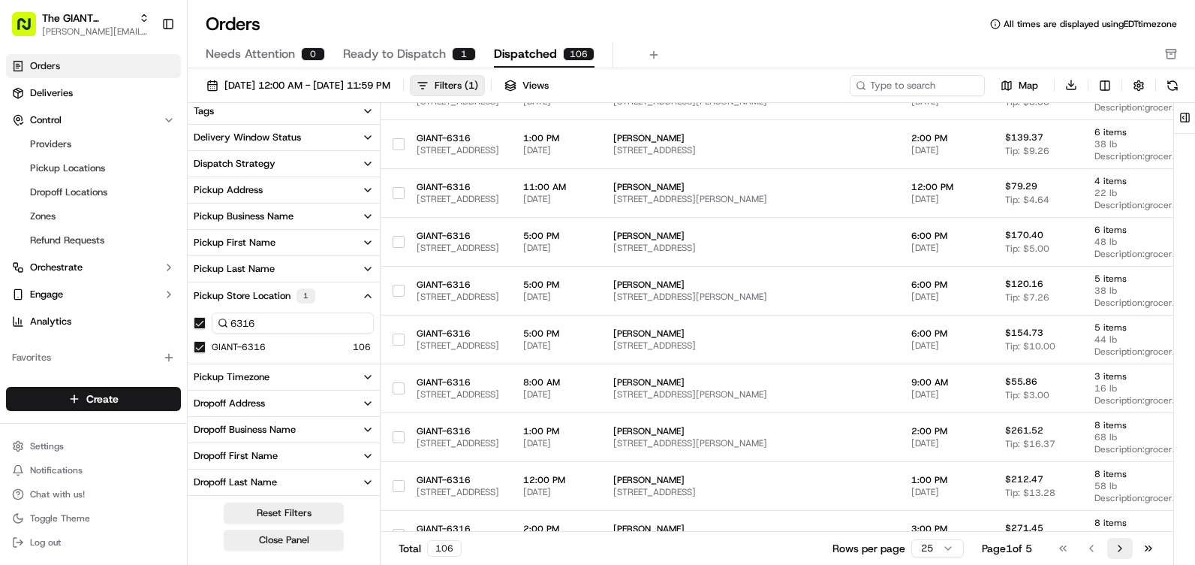
click at [1128, 549] on button "Go to next page" at bounding box center [1120, 548] width 26 height 21
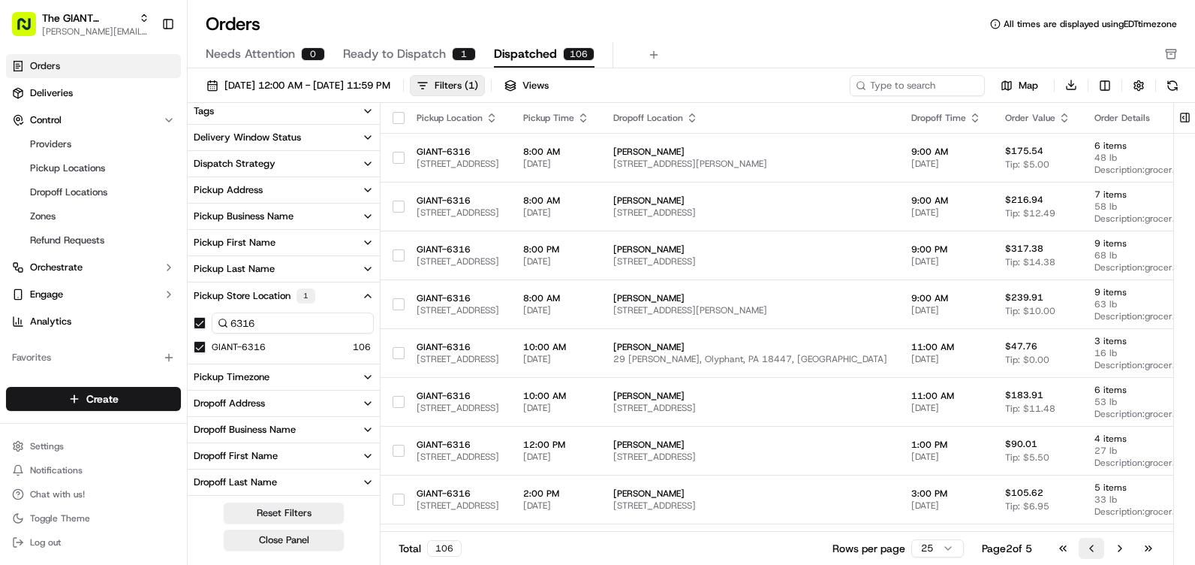
click at [1089, 551] on button "Go to previous page" at bounding box center [1092, 548] width 26 height 21
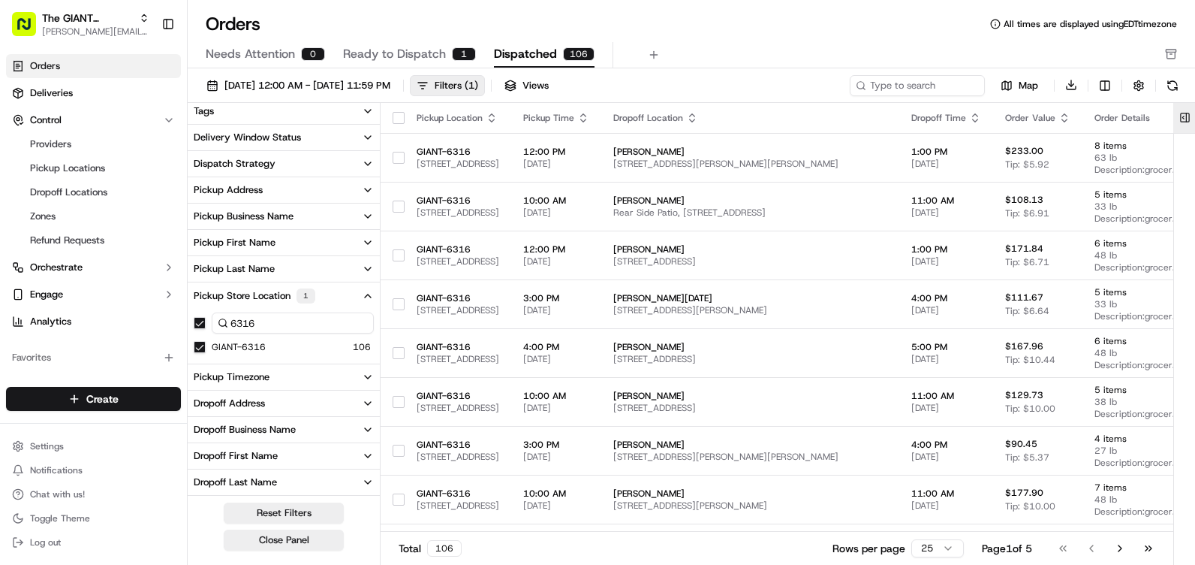
click at [1183, 125] on button at bounding box center [1185, 118] width 25 height 30
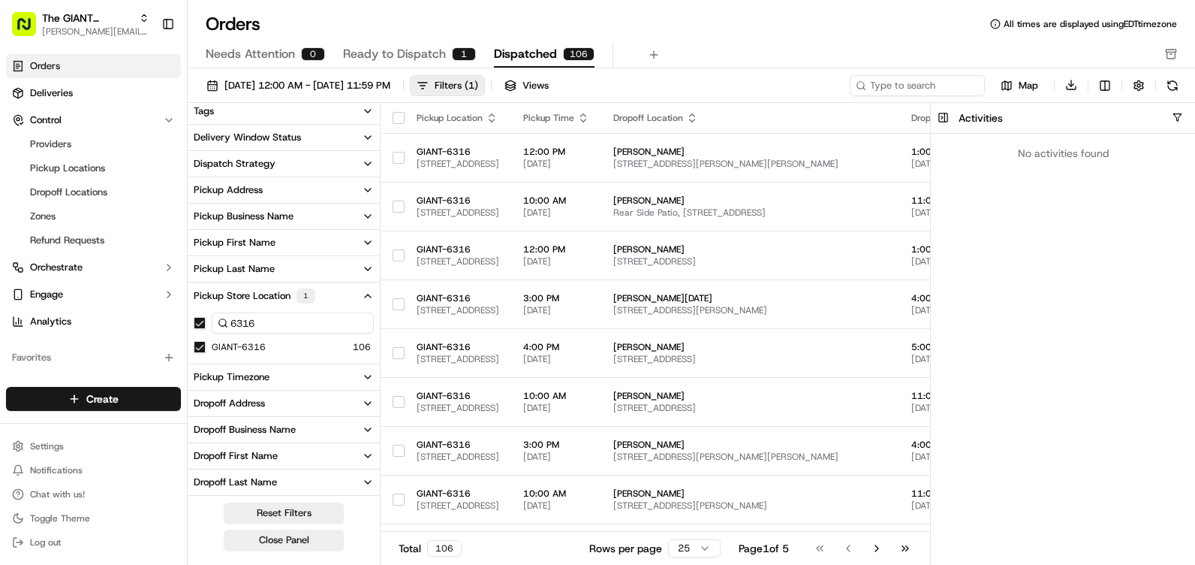
click at [942, 114] on button at bounding box center [943, 118] width 25 height 30
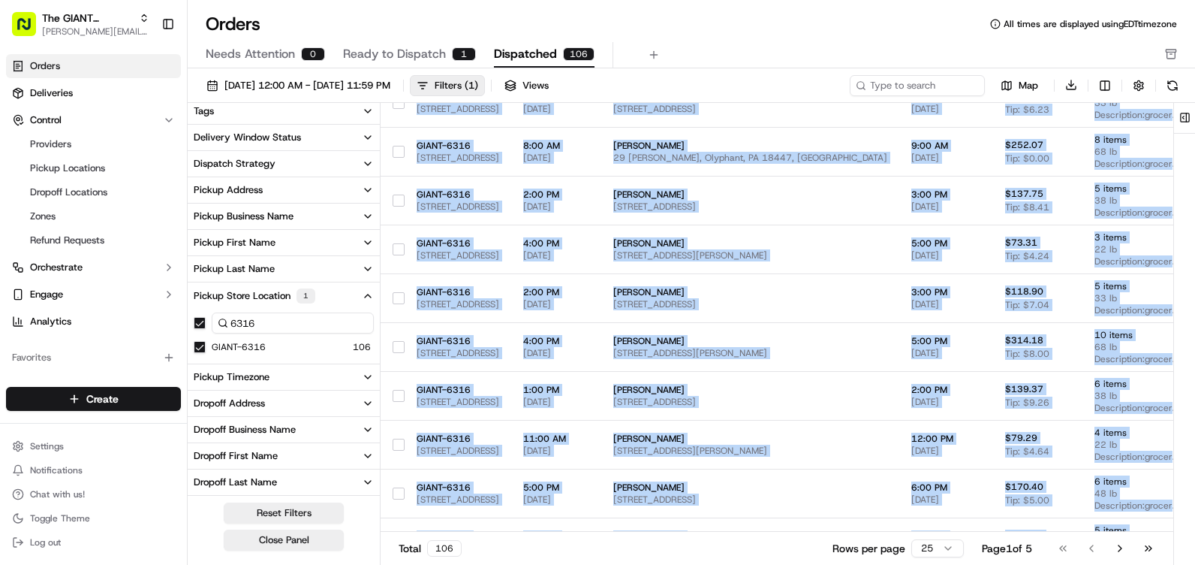
scroll to position [821, 0]
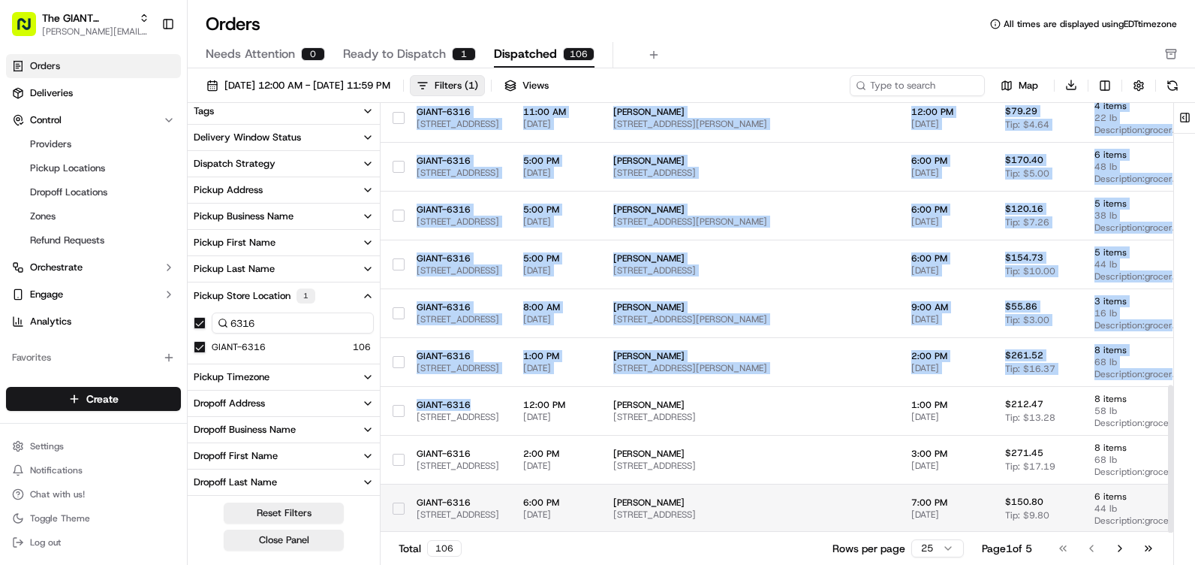
drag, startPoint x: 457, startPoint y: 528, endPoint x: 583, endPoint y: 521, distance: 125.6
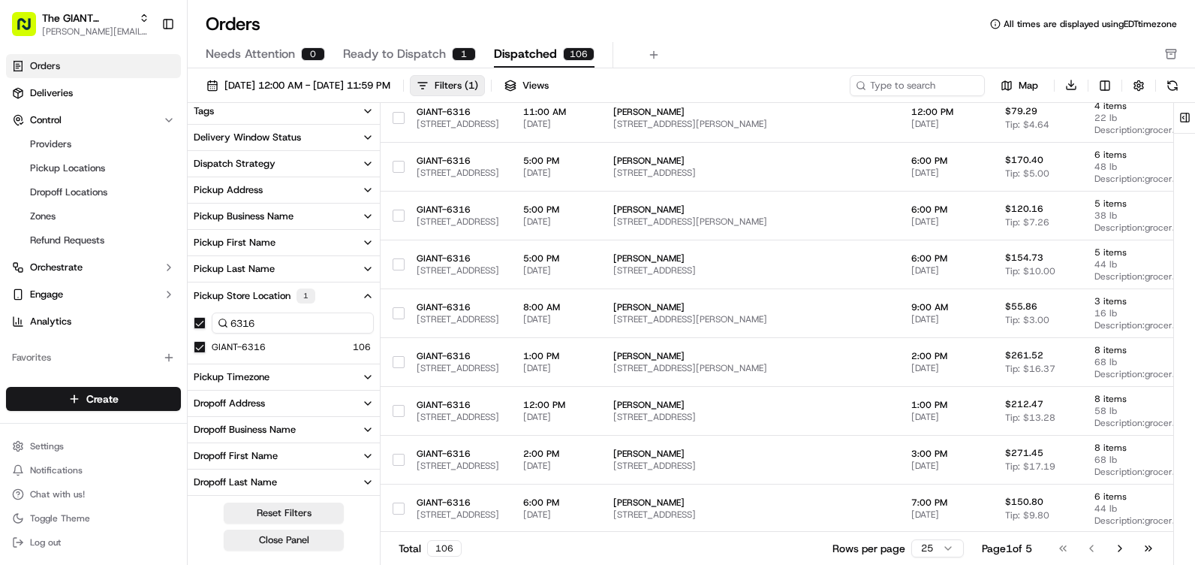
click at [873, 36] on div "Orders All times are displayed using EDT timezone Needs Attention 0 Ready to Di…" at bounding box center [692, 40] width 1008 height 56
click at [299, 544] on button "Close Panel" at bounding box center [284, 539] width 120 height 21
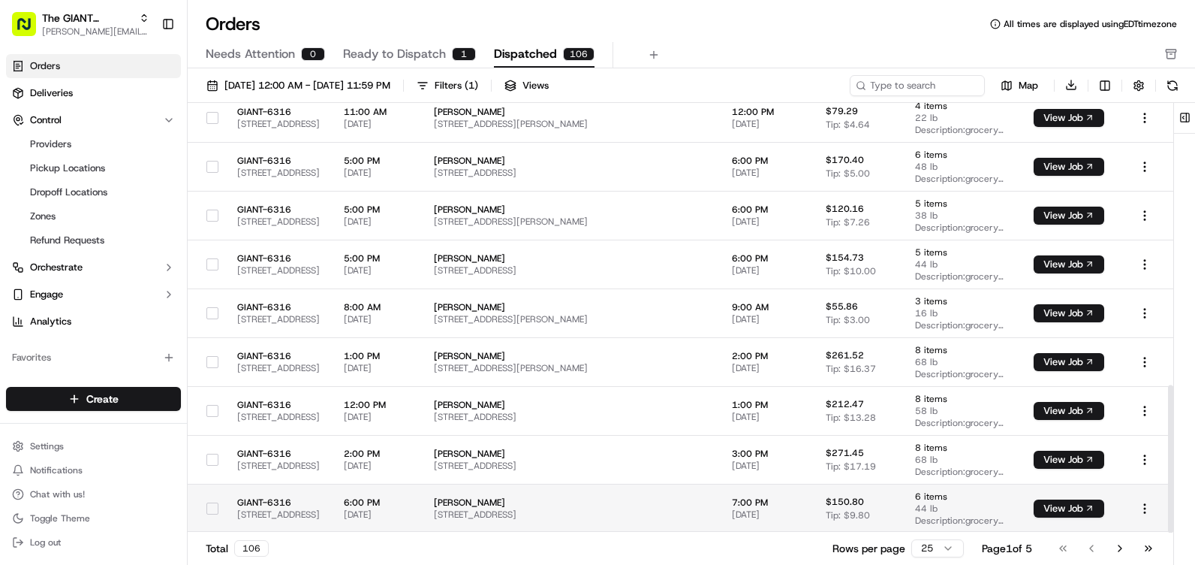
drag, startPoint x: 1170, startPoint y: 429, endPoint x: 1163, endPoint y: 523, distance: 93.3
click at [1169, 522] on div at bounding box center [1170, 458] width 5 height 148
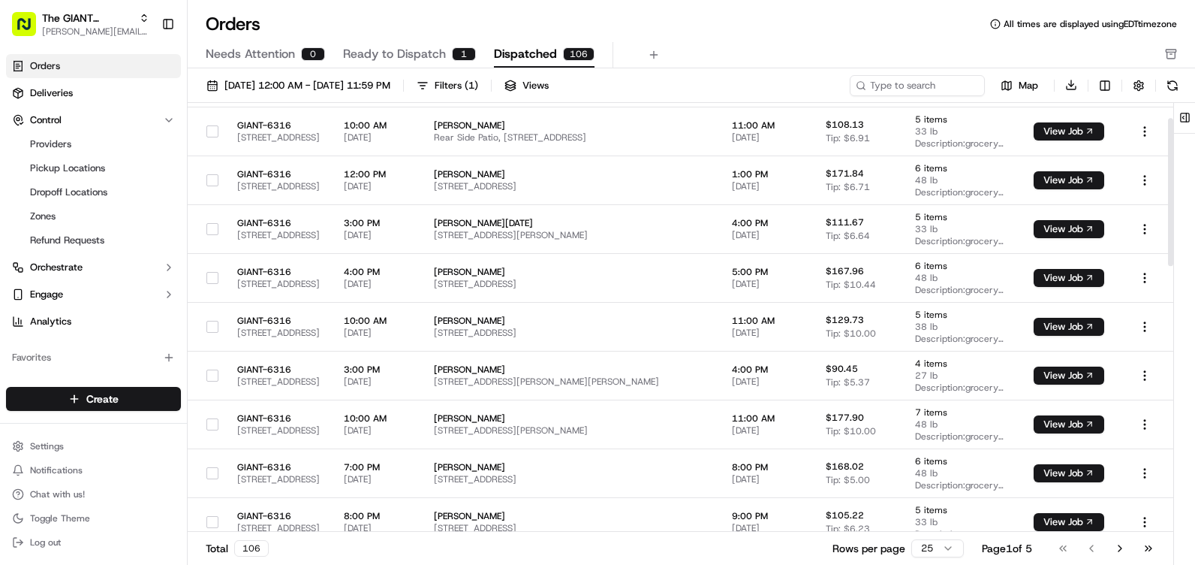
scroll to position [0, 0]
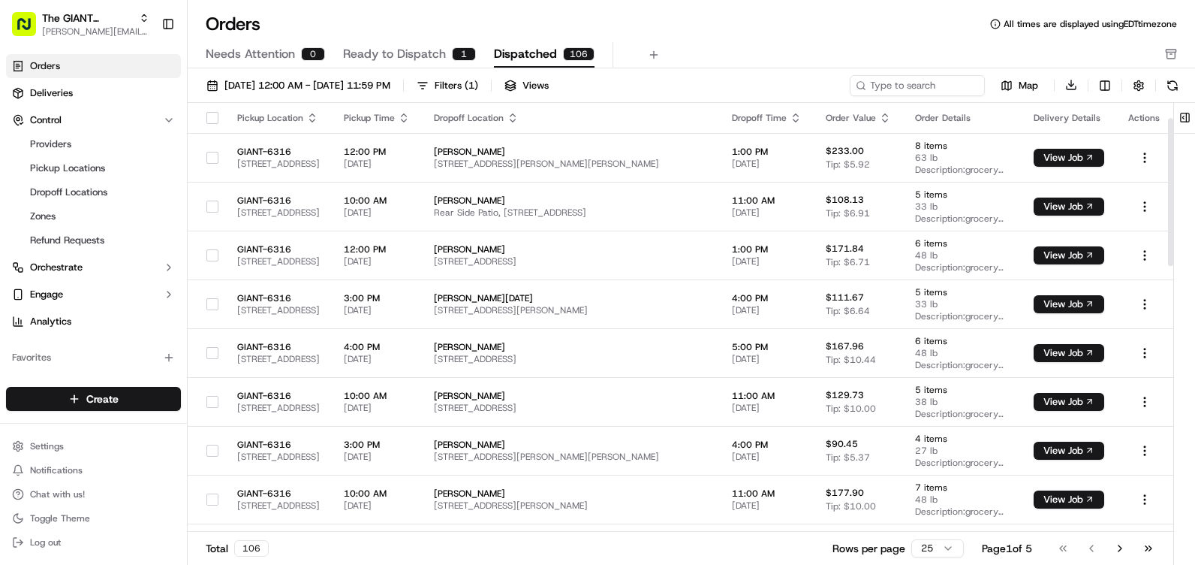
drag, startPoint x: 1173, startPoint y: 197, endPoint x: 1174, endPoint y: 166, distance: 31.5
click at [1174, 166] on div at bounding box center [1170, 192] width 5 height 148
click at [68, 95] on span "Deliveries" at bounding box center [51, 93] width 43 height 14
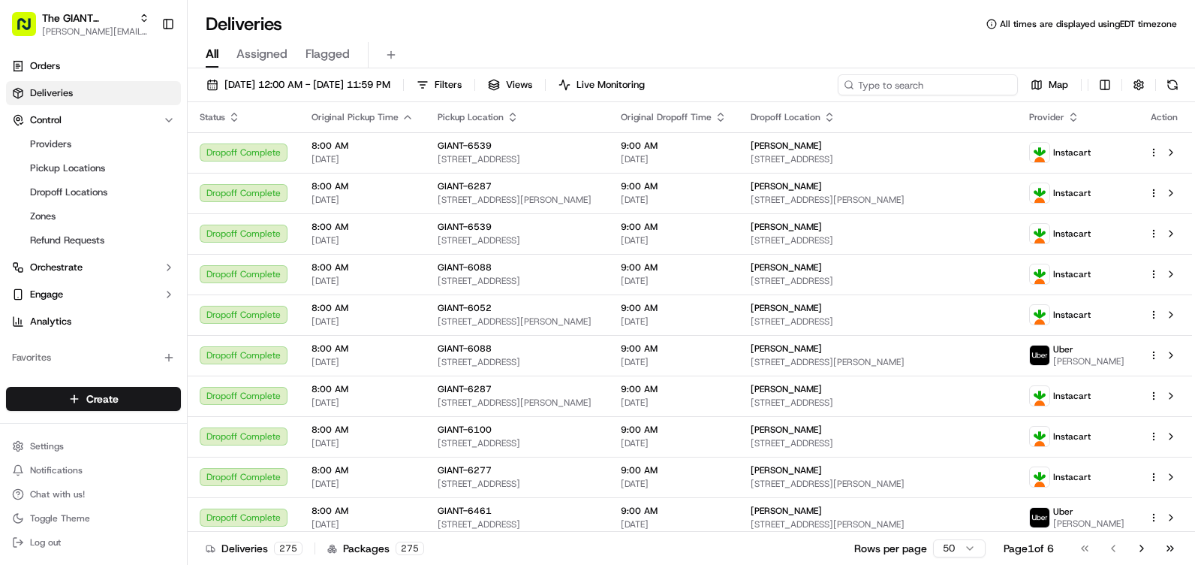
click at [922, 89] on input at bounding box center [928, 84] width 180 height 21
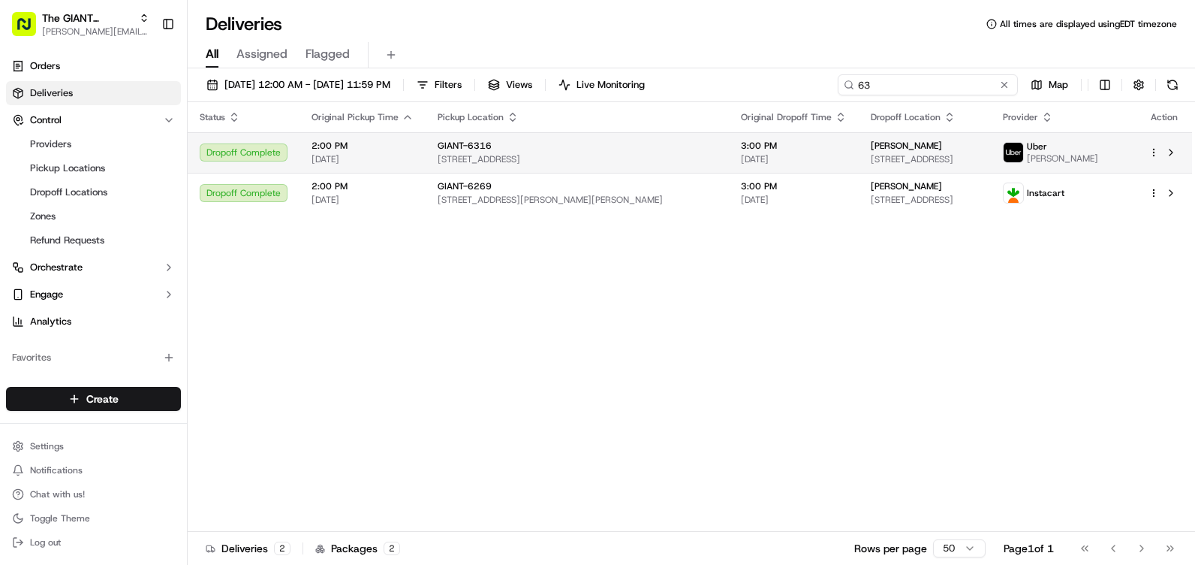
type input "6"
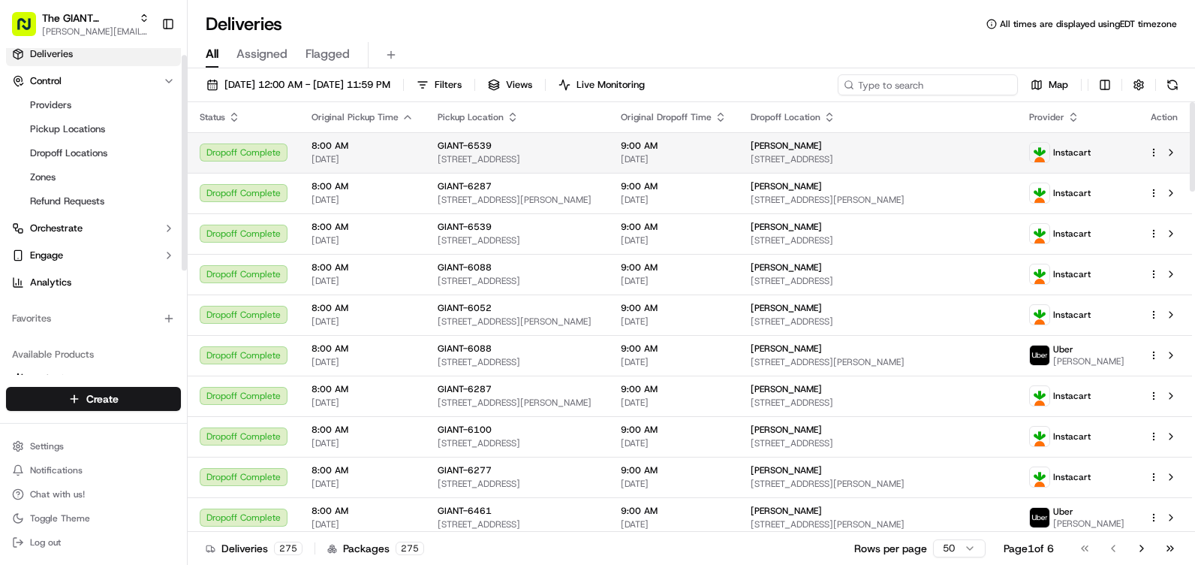
scroll to position [75, 0]
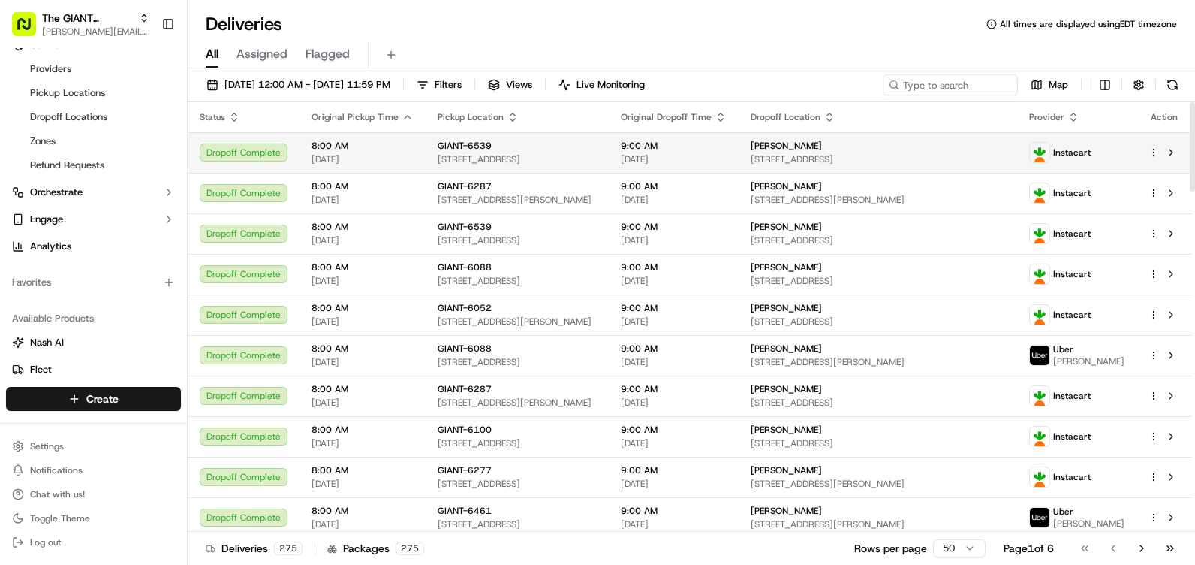
drag, startPoint x: 497, startPoint y: 83, endPoint x: 434, endPoint y: 136, distance: 82.1
click at [462, 83] on span "Filters" at bounding box center [448, 85] width 27 height 14
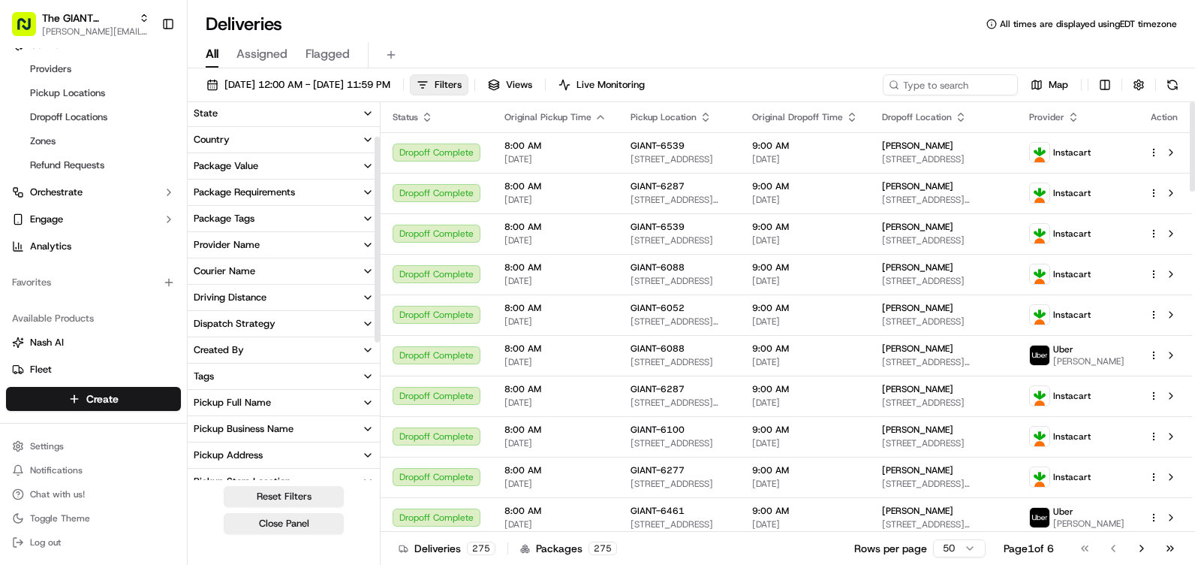
scroll to position [150, 0]
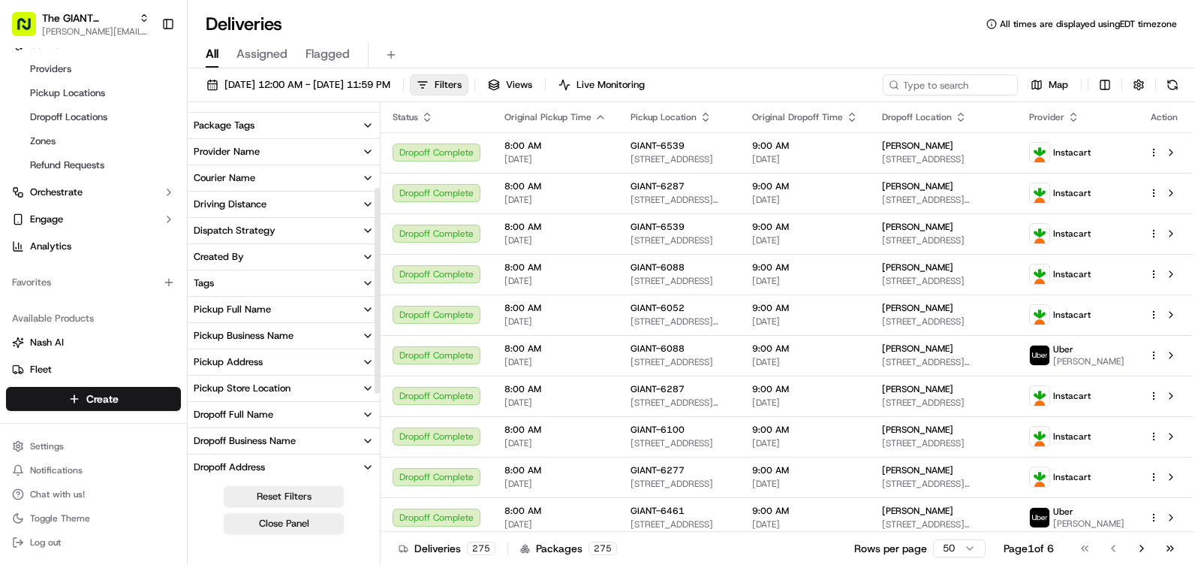
click at [273, 380] on button "Pickup Store Location" at bounding box center [284, 388] width 192 height 26
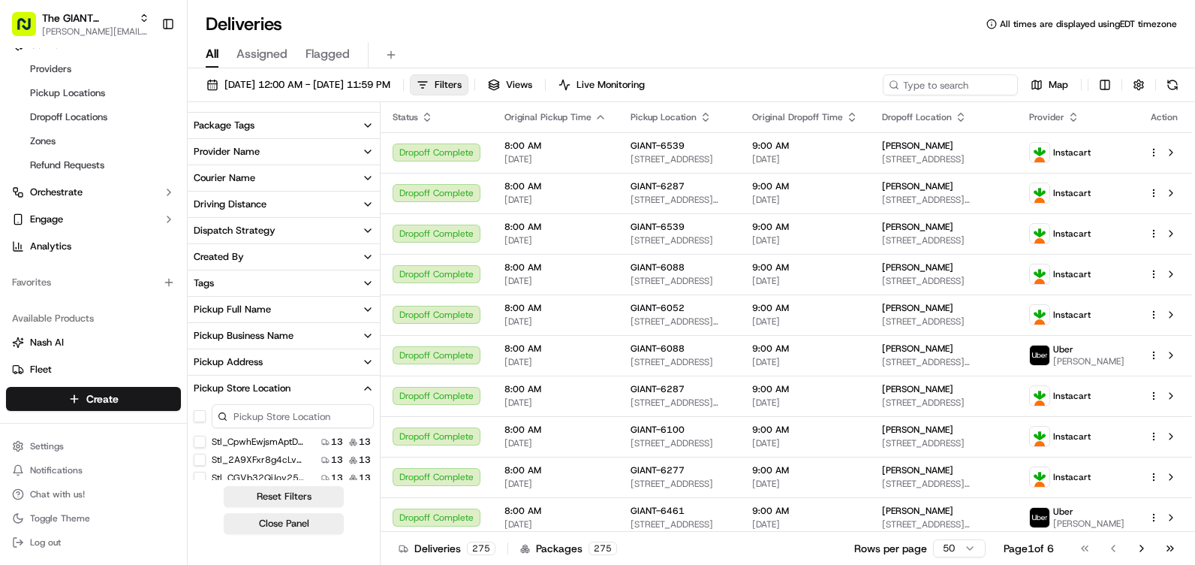
click at [275, 416] on input at bounding box center [293, 416] width 162 height 24
type input "6316"
click at [219, 441] on label "GIANT-6316" at bounding box center [239, 441] width 54 height 12
drag, startPoint x: 219, startPoint y: 441, endPoint x: 203, endPoint y: 444, distance: 16.1
click at [203, 444] on button "GIANT-6316" at bounding box center [200, 441] width 12 height 12
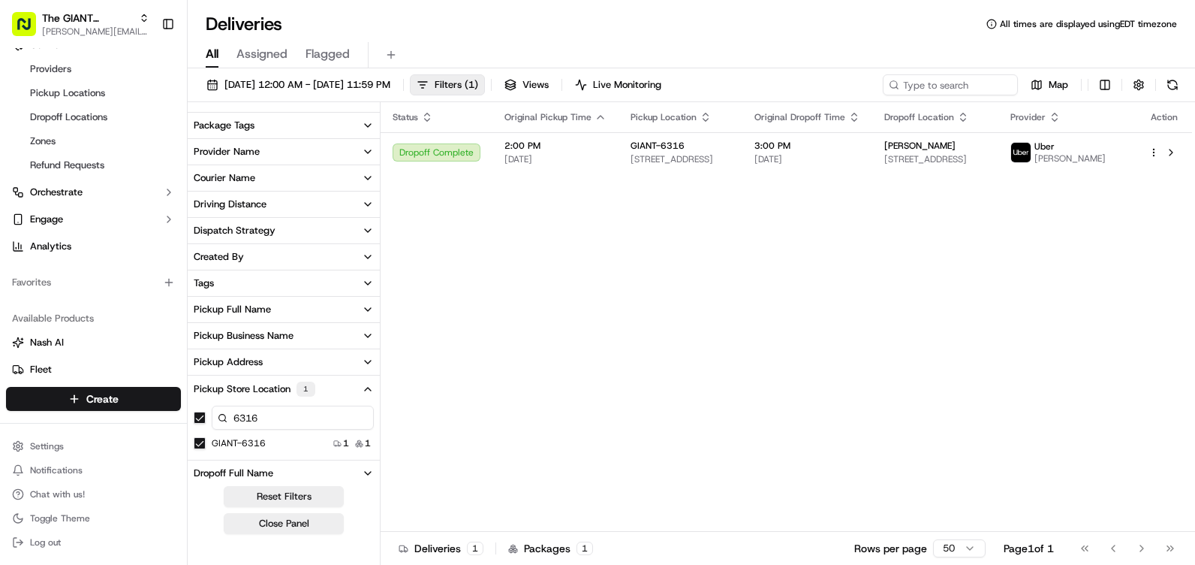
click at [592, 356] on div "Status Original Pickup Time Pickup Location Original Dropoff Time Dropoff Locat…" at bounding box center [787, 316] width 812 height 429
click at [1180, 77] on button at bounding box center [1172, 84] width 21 height 21
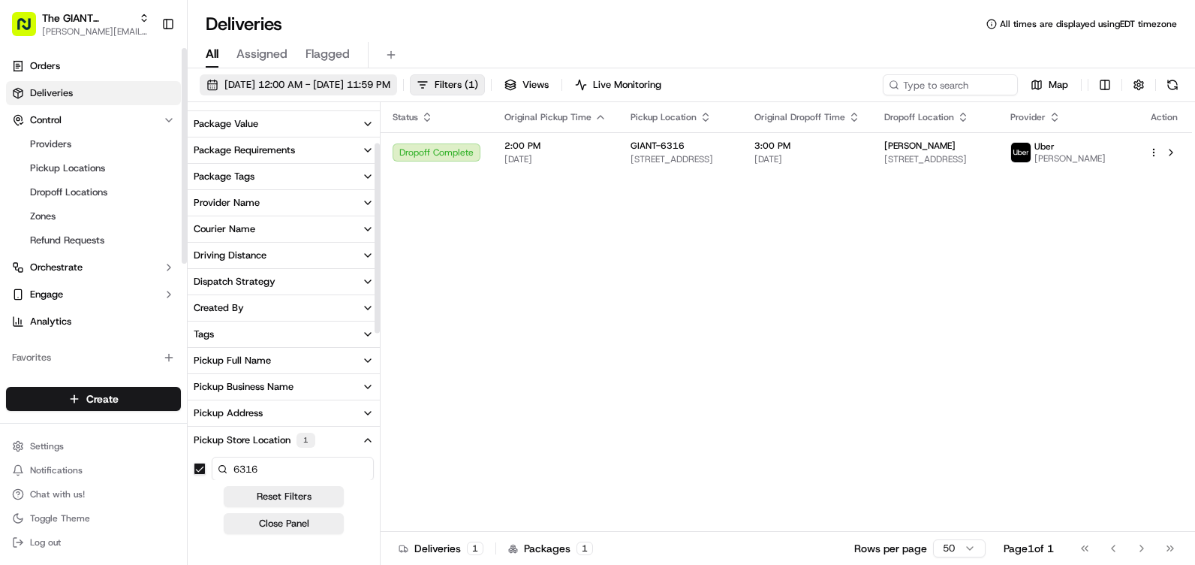
scroll to position [75, 0]
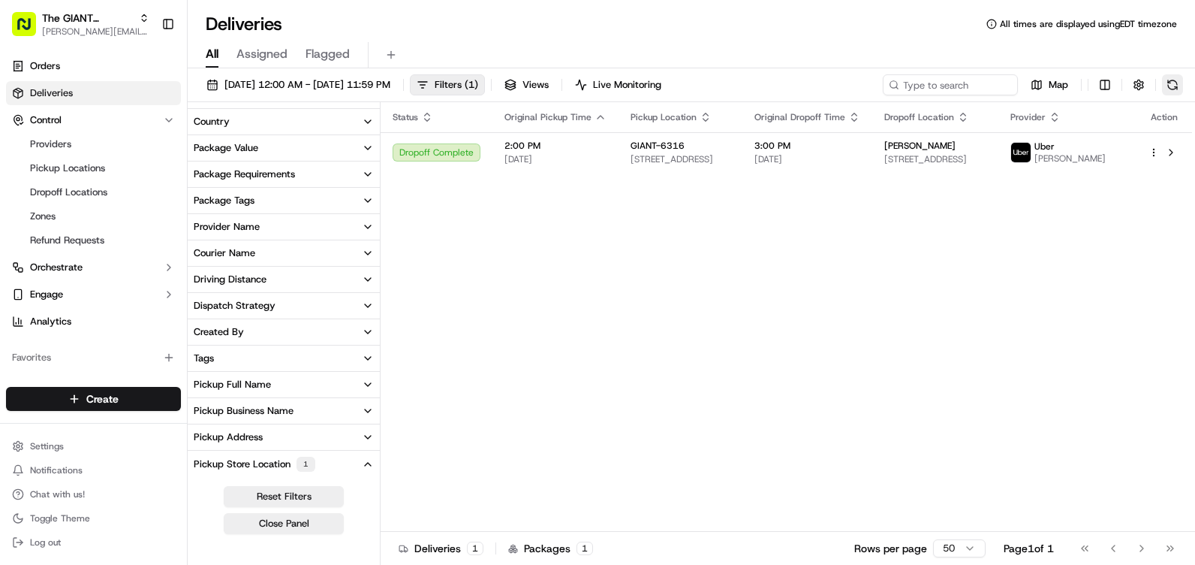
click at [1170, 80] on button at bounding box center [1172, 84] width 21 height 21
